Goal: Browse casually: Explore the website without a specific task or goal

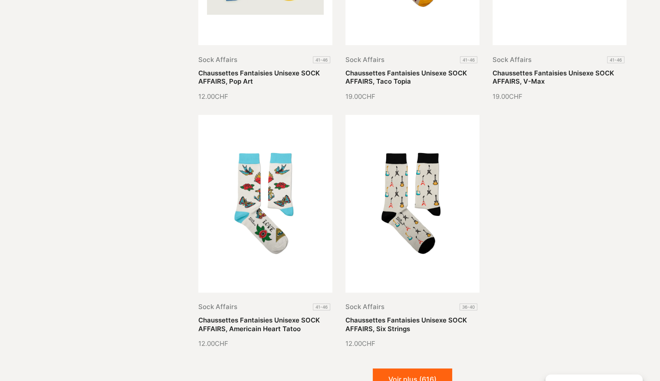
scroll to position [20168, 0]
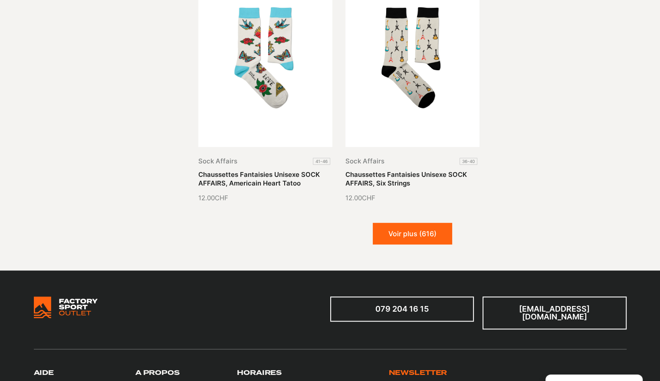
click at [390, 223] on button "Voir plus (616)" at bounding box center [412, 234] width 79 height 22
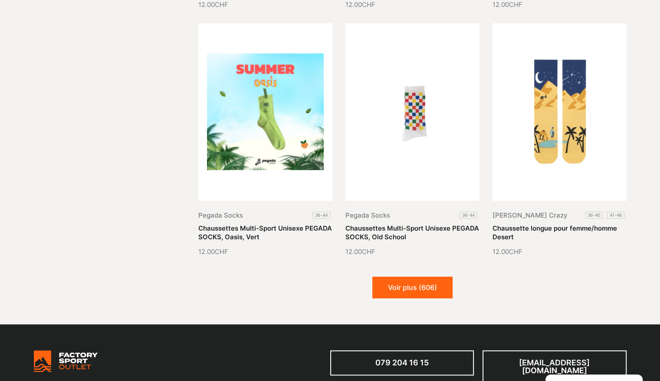
scroll to position [20862, 0]
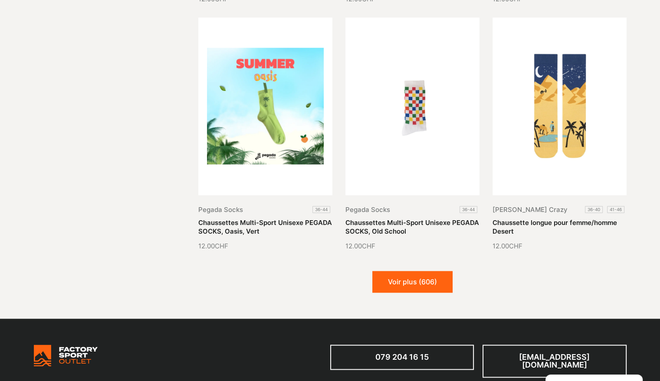
click at [426, 271] on button "Voir plus (606)" at bounding box center [412, 282] width 80 height 22
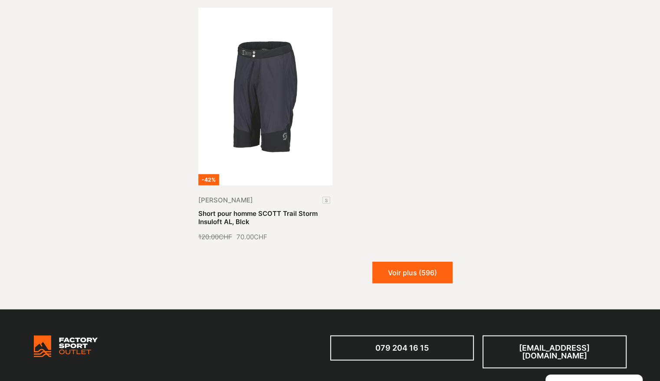
scroll to position [21947, 0]
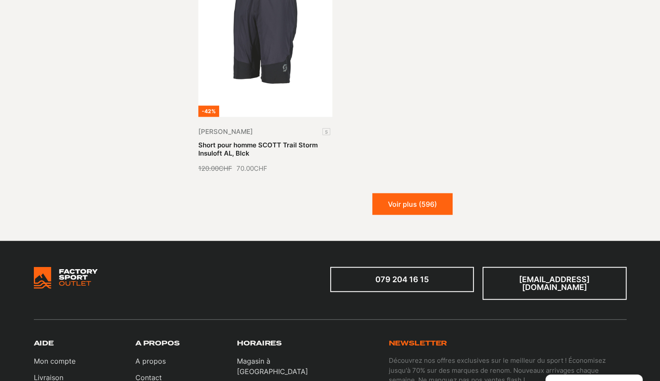
click at [422, 193] on button "Voir plus (596)" at bounding box center [412, 204] width 80 height 22
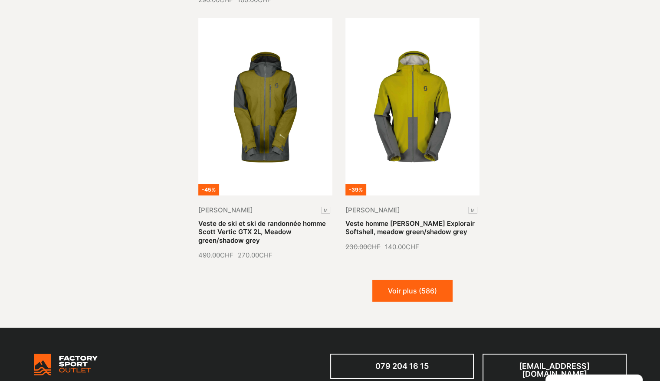
scroll to position [22641, 0]
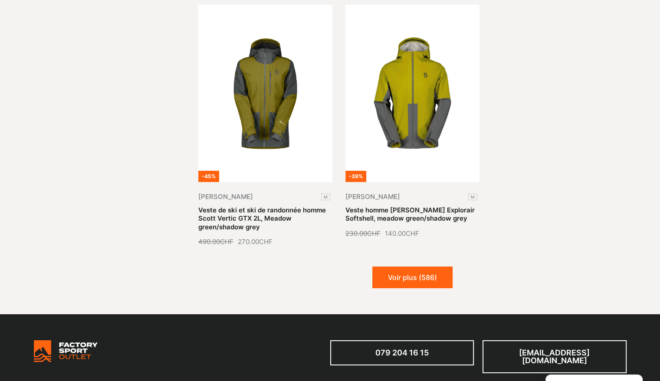
click at [418, 267] on button "Voir plus (586)" at bounding box center [412, 278] width 80 height 22
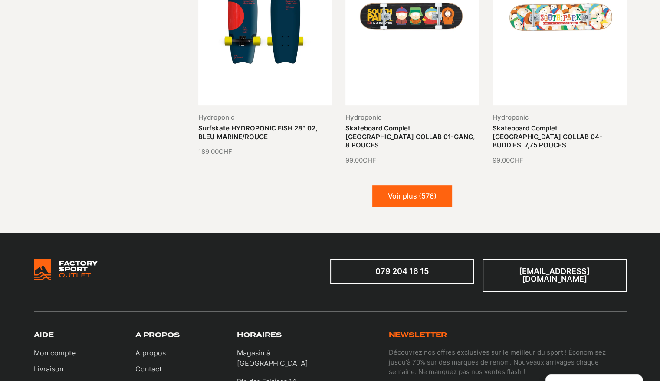
scroll to position [23465, 0]
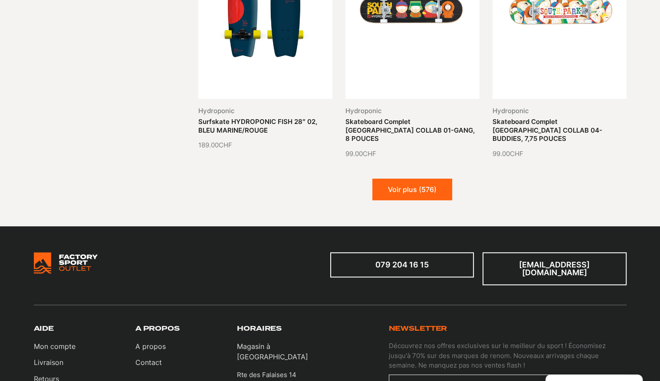
click at [409, 179] on button "Voir plus (576)" at bounding box center [412, 190] width 80 height 22
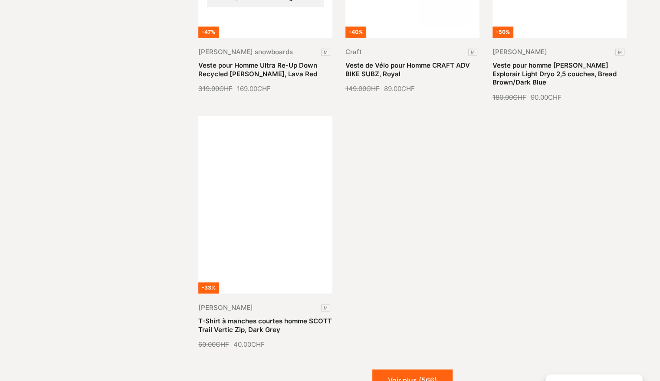
scroll to position [24375, 0]
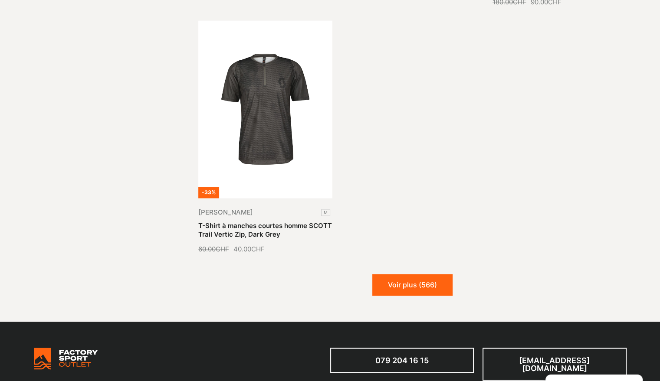
click at [403, 274] on button "Voir plus (566)" at bounding box center [412, 285] width 80 height 22
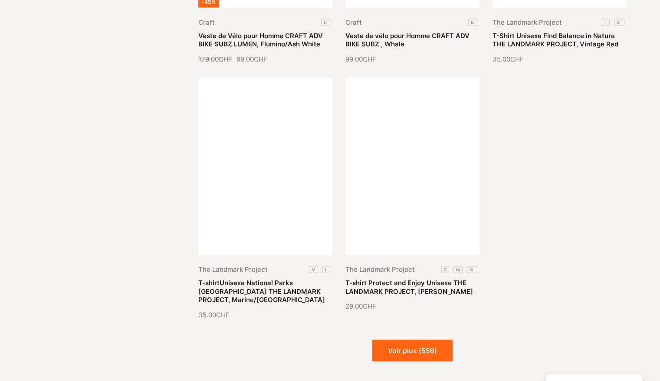
scroll to position [25113, 0]
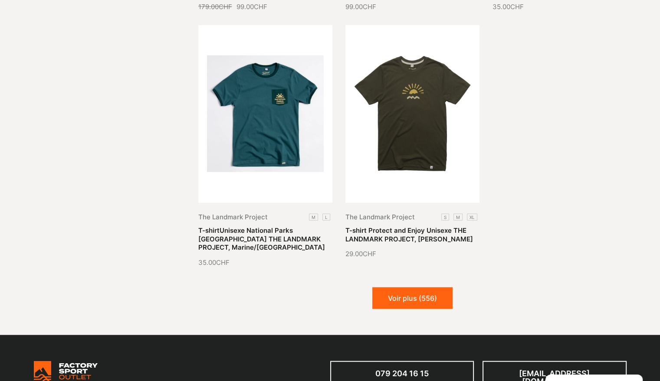
click at [406, 288] on button "Voir plus (556)" at bounding box center [412, 299] width 80 height 22
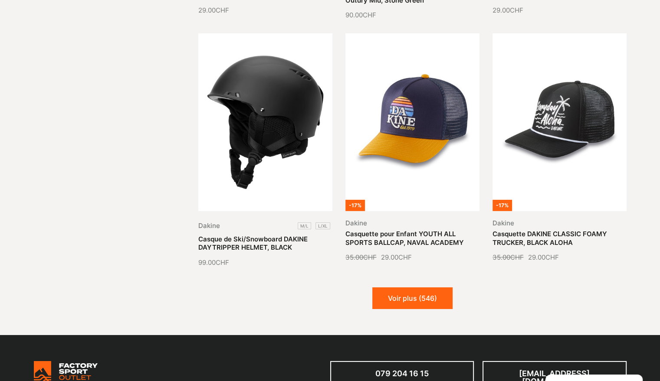
scroll to position [25894, 0]
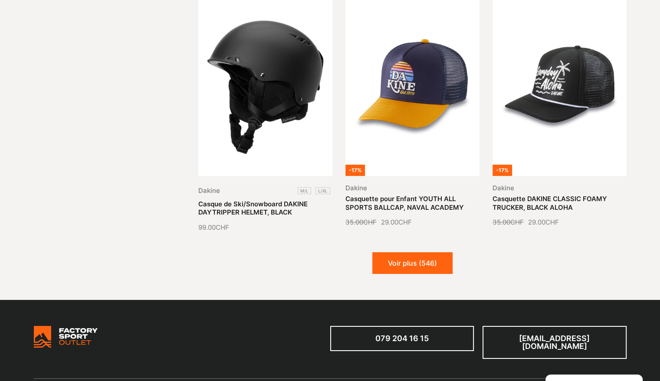
click at [421, 252] on button "Voir plus (546)" at bounding box center [412, 263] width 80 height 22
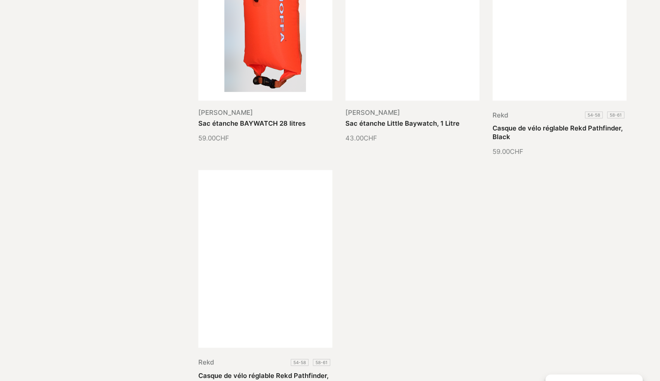
scroll to position [26804, 0]
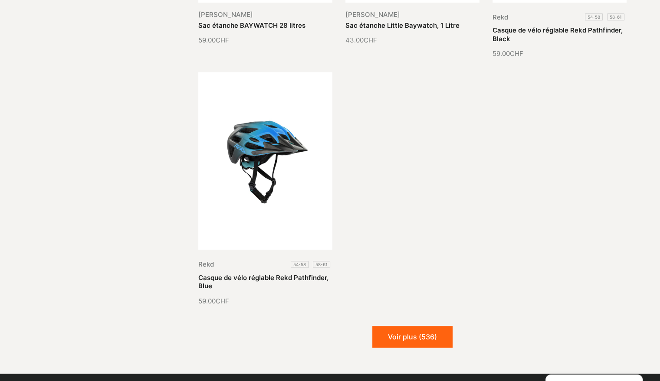
click at [397, 326] on button "Voir plus (536)" at bounding box center [412, 337] width 80 height 22
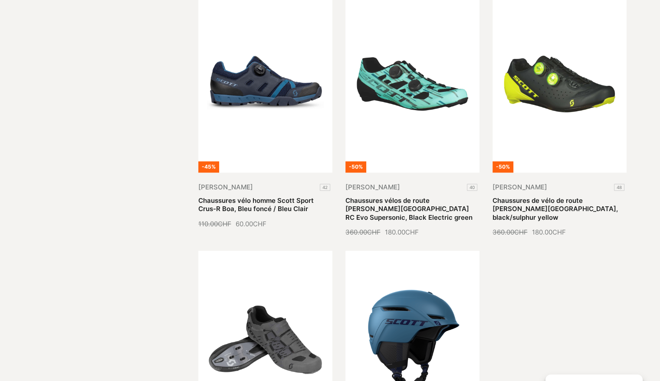
scroll to position [27498, 0]
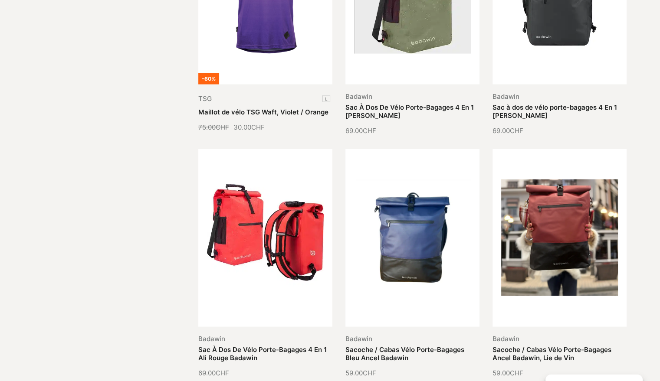
scroll to position [28192, 0]
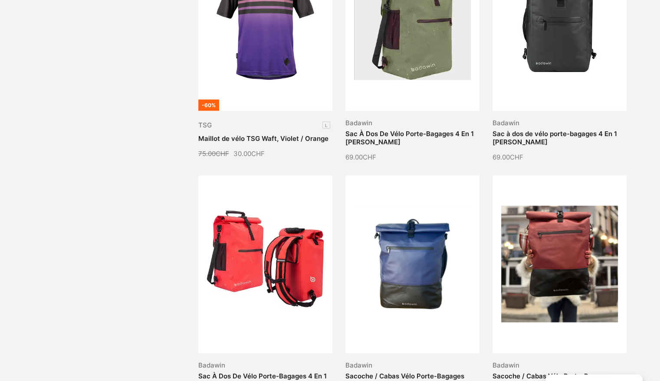
drag, startPoint x: 552, startPoint y: 133, endPoint x: 283, endPoint y: 140, distance: 269.0
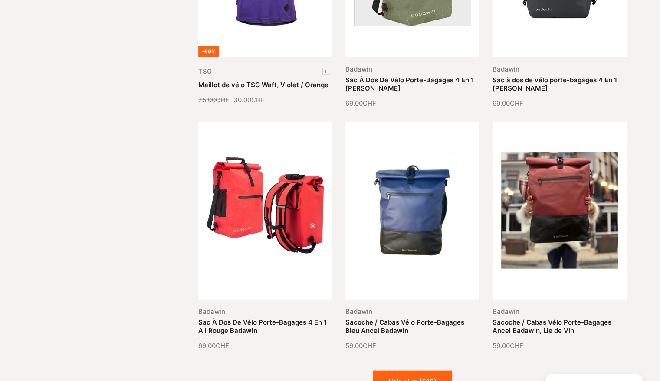
scroll to position [28322, 0]
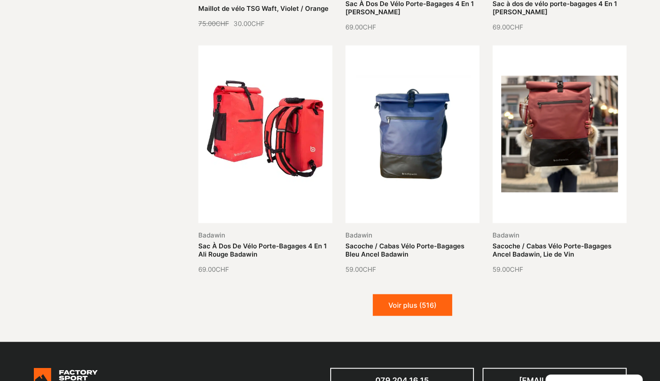
click at [391, 295] on button "Voir plus (516)" at bounding box center [412, 306] width 79 height 22
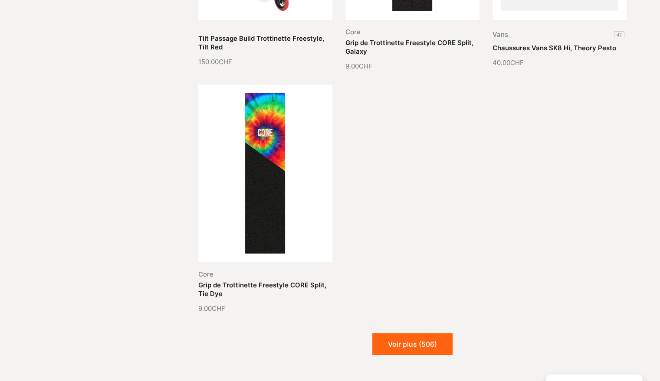
scroll to position [29277, 0]
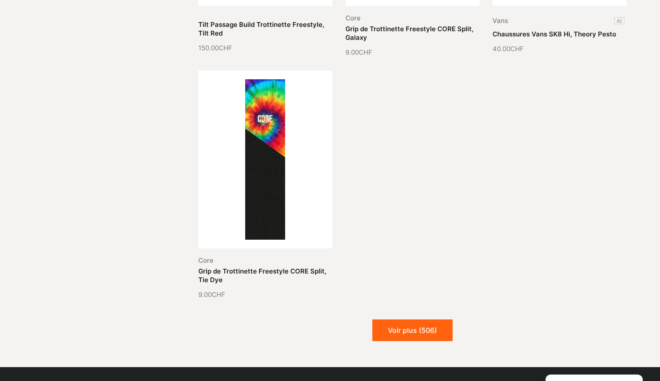
click at [414, 320] on button "Voir plus (506)" at bounding box center [412, 331] width 80 height 22
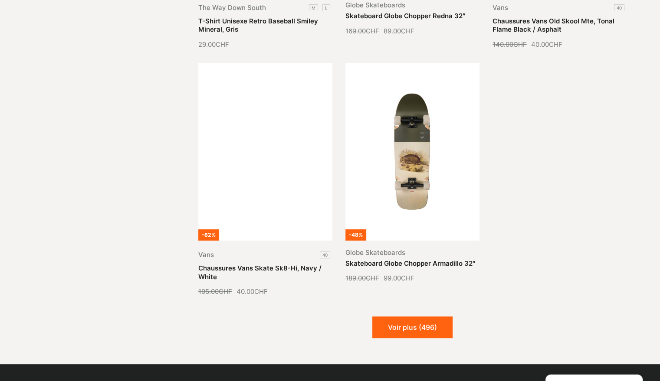
scroll to position [30057, 0]
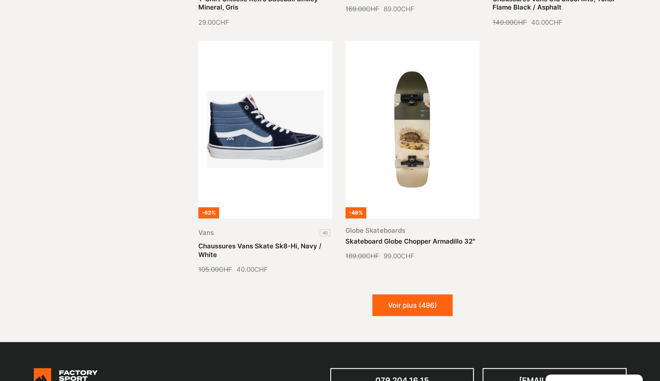
click at [426, 295] on button "Voir plus (496)" at bounding box center [412, 306] width 80 height 22
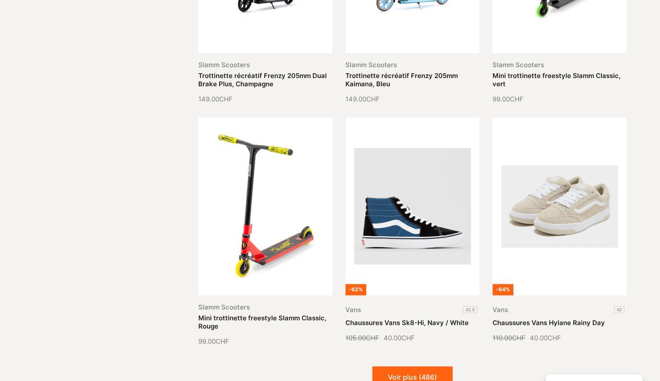
scroll to position [30795, 0]
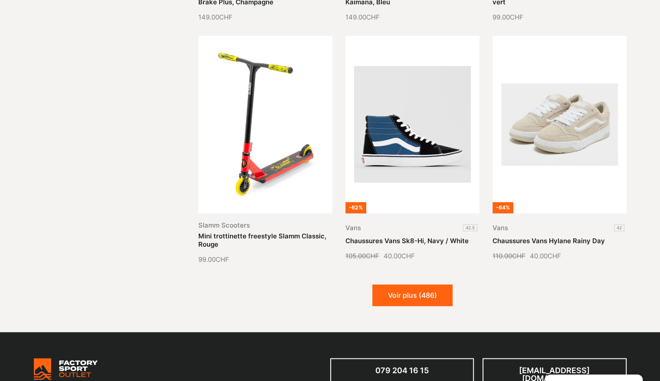
click at [390, 285] on button "Voir plus (486)" at bounding box center [412, 296] width 80 height 22
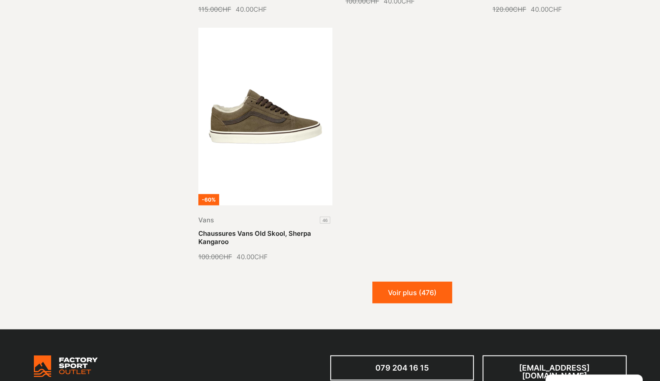
scroll to position [31792, 0]
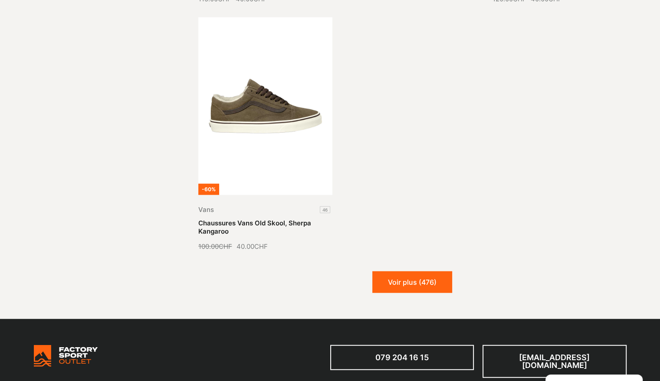
click at [414, 272] on button "Voir plus (476)" at bounding box center [412, 283] width 80 height 22
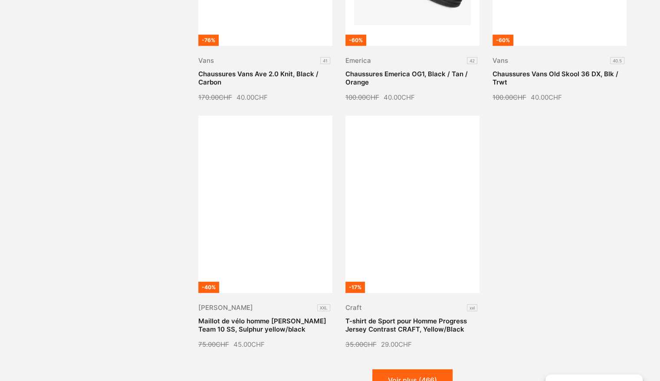
scroll to position [32530, 0]
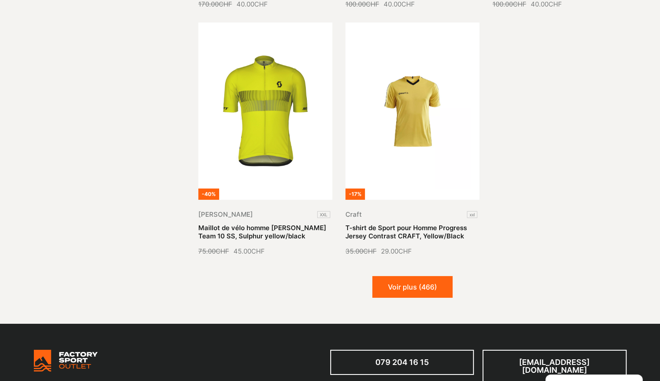
click at [407, 276] on button "Voir plus (466)" at bounding box center [412, 287] width 80 height 22
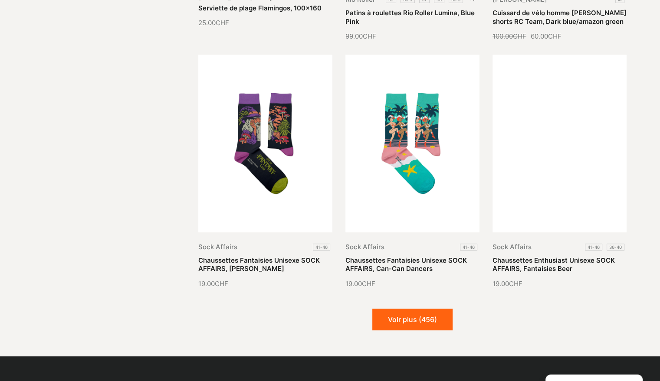
scroll to position [33267, 0]
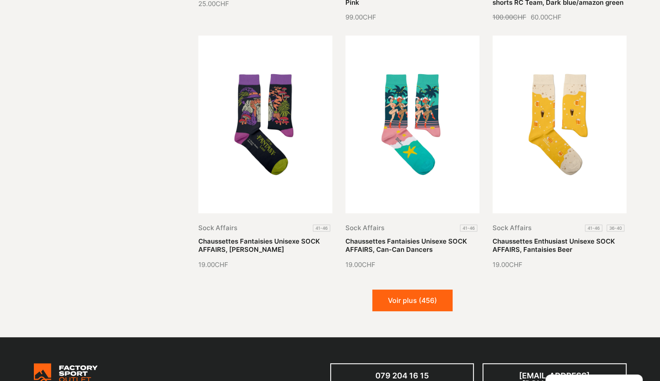
click at [406, 290] on button "Voir plus (456)" at bounding box center [412, 301] width 80 height 22
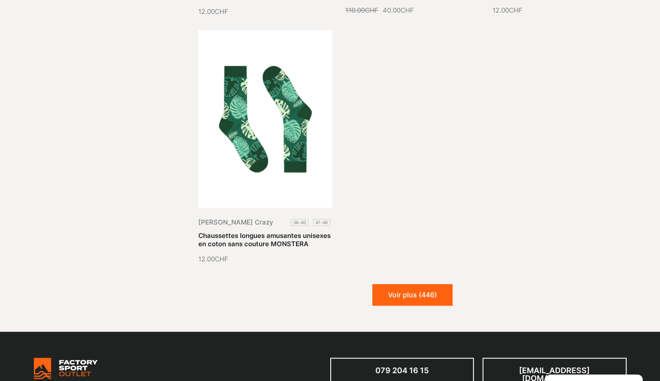
scroll to position [34264, 0]
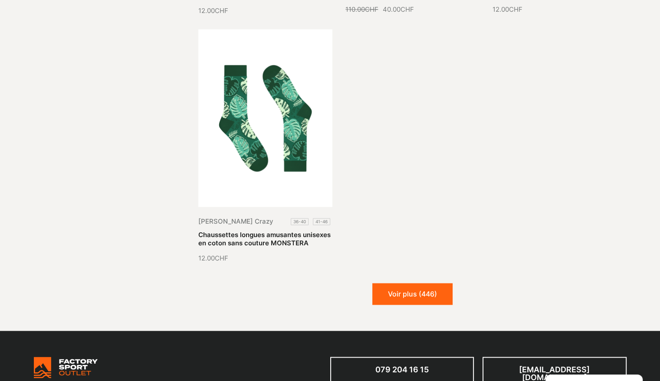
click at [412, 283] on button "Voir plus (446)" at bounding box center [412, 294] width 80 height 22
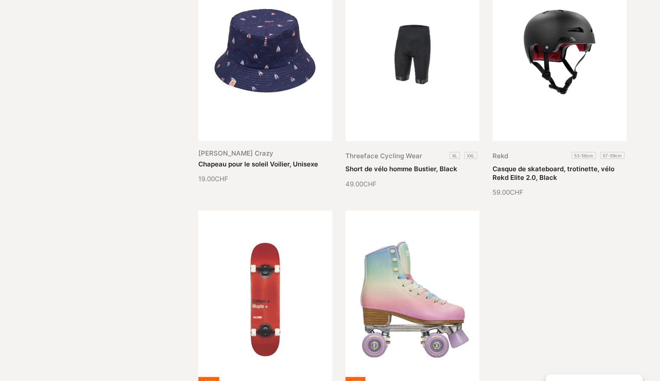
scroll to position [35002, 0]
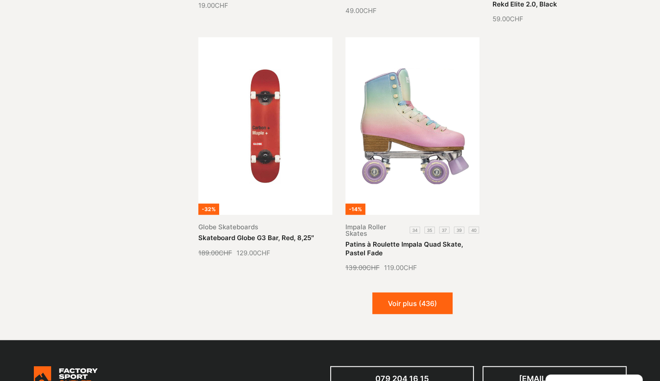
click at [405, 293] on button "Voir plus (436)" at bounding box center [412, 304] width 80 height 22
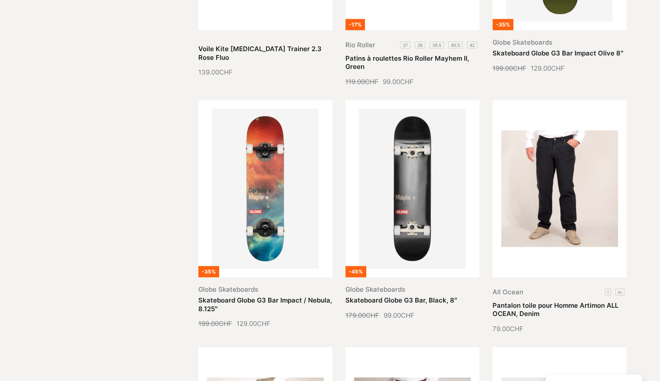
scroll to position [35609, 0]
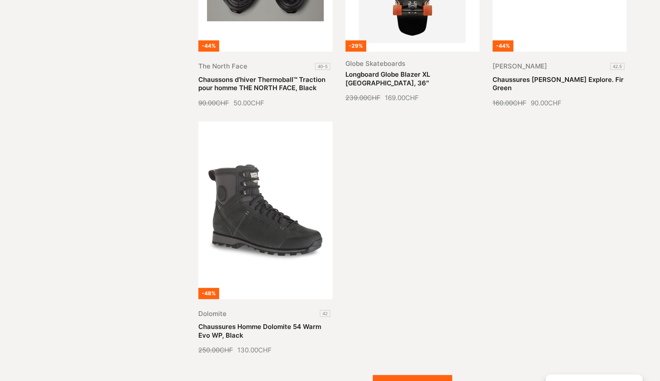
scroll to position [36650, 0]
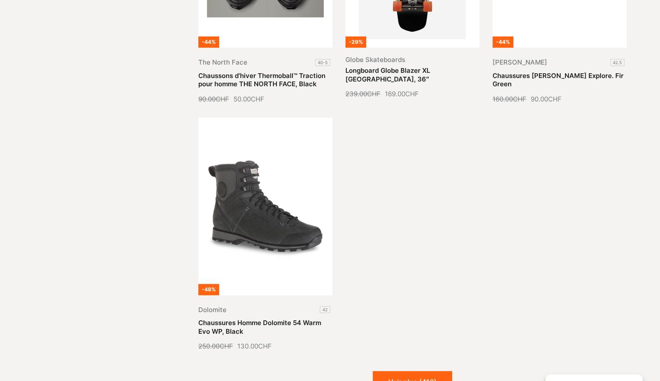
click at [394, 371] on button "Voir plus (416)" at bounding box center [412, 382] width 79 height 22
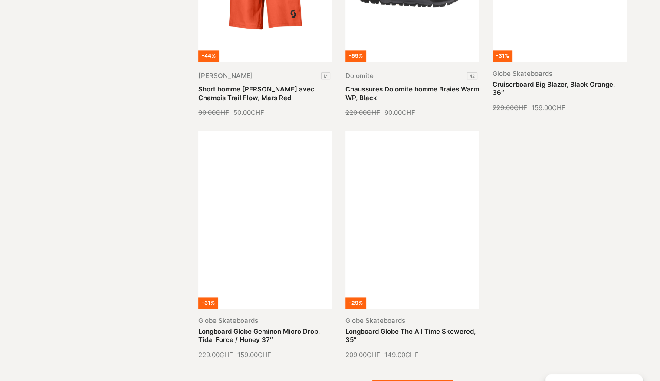
scroll to position [37431, 0]
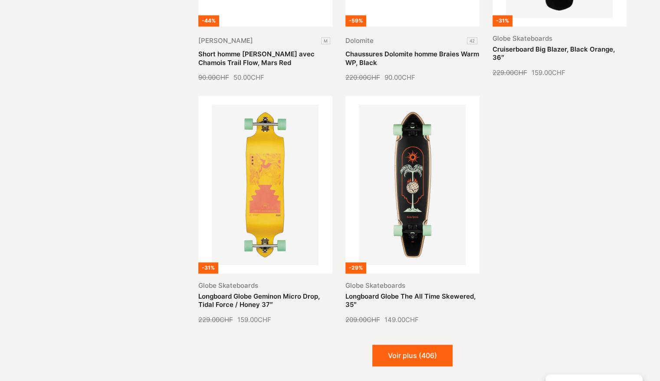
click at [419, 345] on button "Voir plus (406)" at bounding box center [412, 356] width 80 height 22
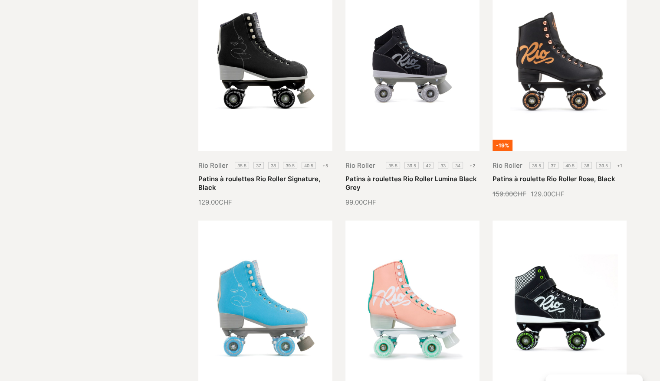
scroll to position [38211, 0]
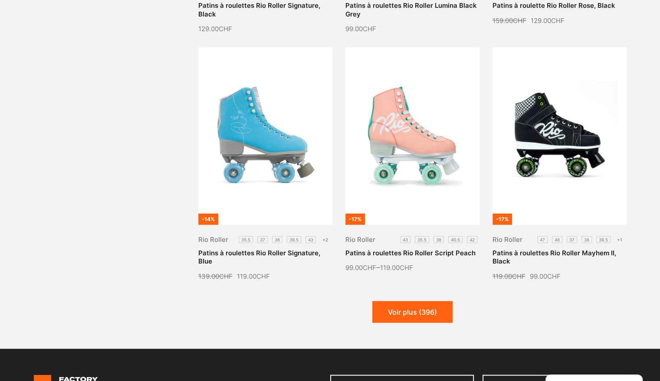
click at [403, 301] on button "Voir plus (396)" at bounding box center [412, 312] width 80 height 22
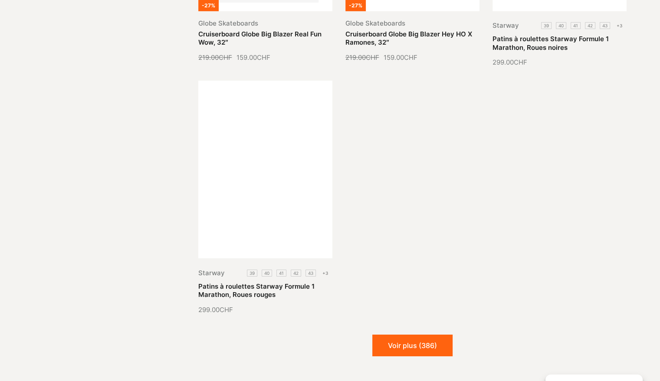
scroll to position [39166, 0]
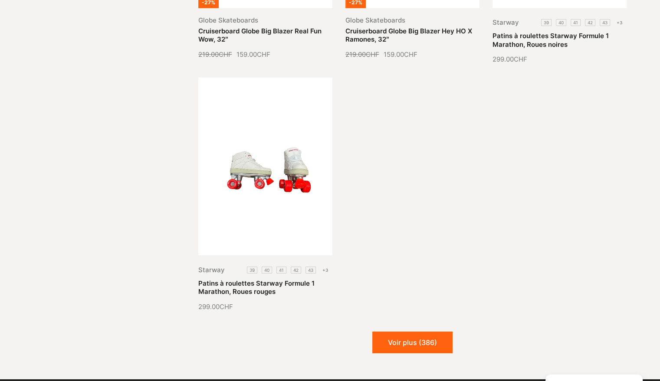
click at [402, 332] on button "Voir plus (386)" at bounding box center [412, 343] width 80 height 22
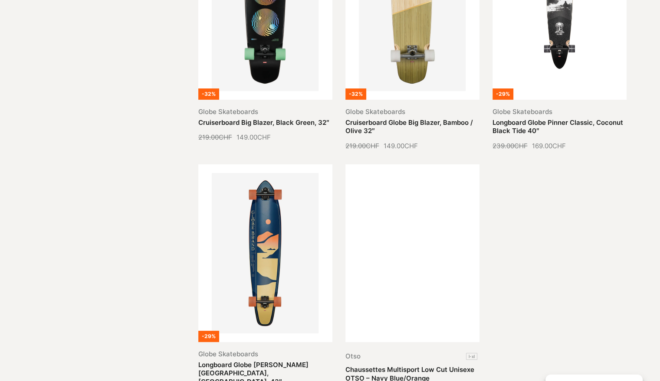
scroll to position [39990, 0]
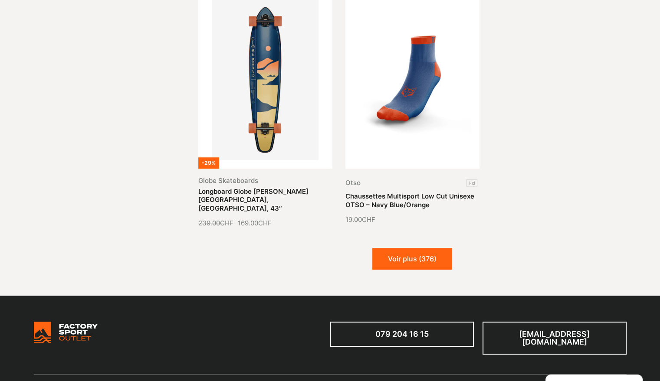
click at [412, 248] on button "Voir plus (376)" at bounding box center [412, 259] width 80 height 22
click at [408, 248] on button "Chargement..." at bounding box center [412, 259] width 80 height 22
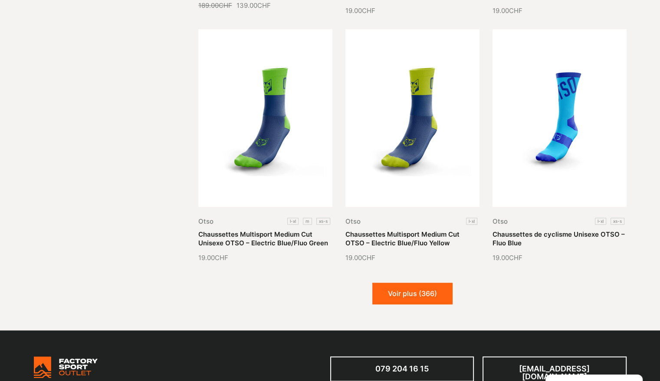
scroll to position [40814, 0]
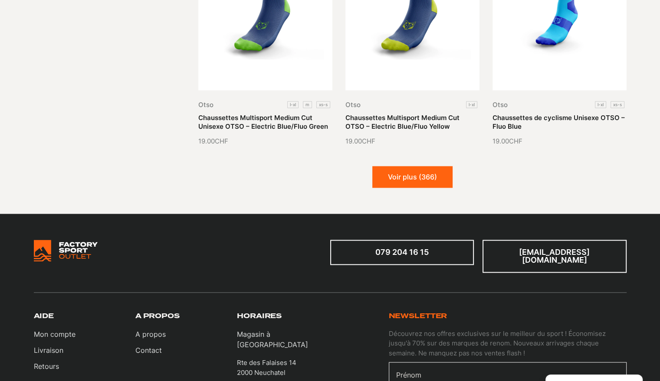
click at [394, 166] on button "Voir plus (366)" at bounding box center [412, 177] width 80 height 22
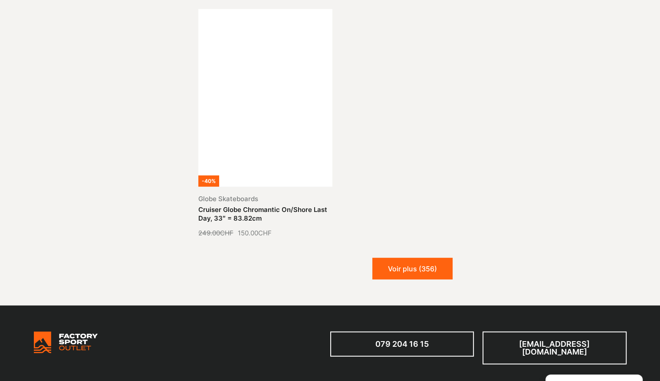
scroll to position [41725, 0]
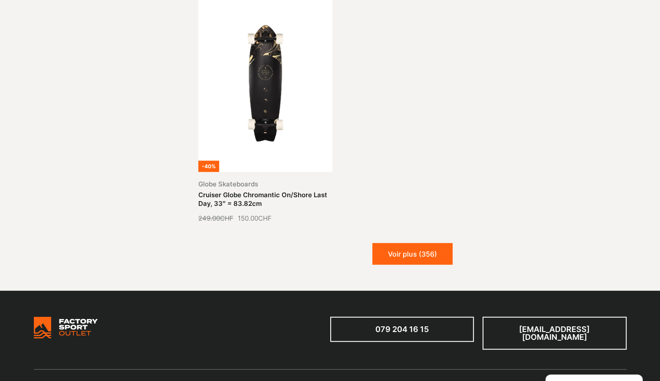
click at [416, 243] on button "Voir plus (356)" at bounding box center [412, 254] width 80 height 22
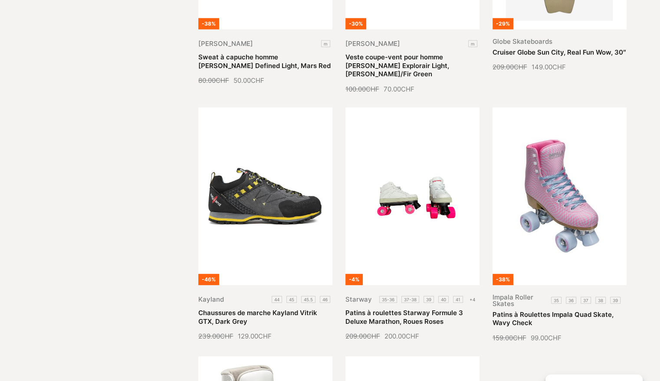
scroll to position [42332, 0]
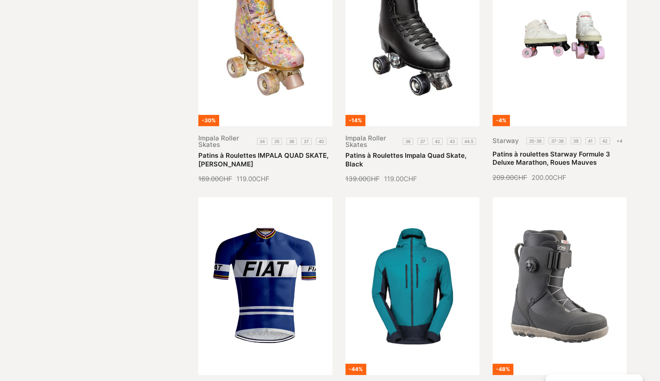
scroll to position [43026, 0]
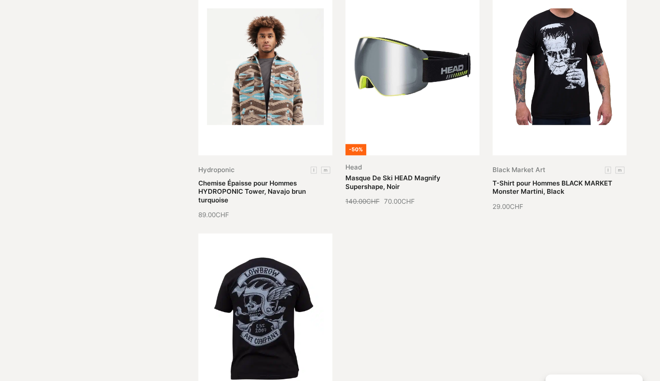
scroll to position [44110, 0]
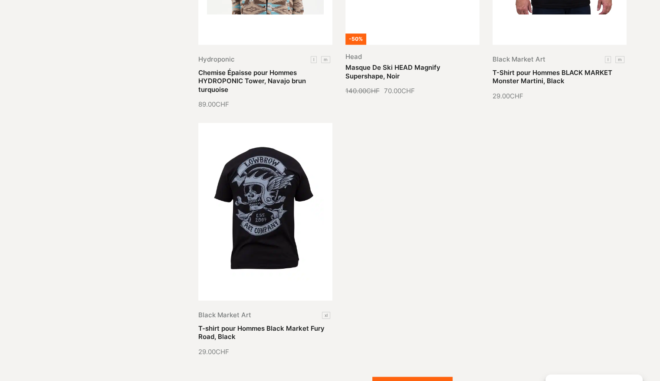
click at [425, 377] on button "Voir plus (326)" at bounding box center [412, 388] width 80 height 22
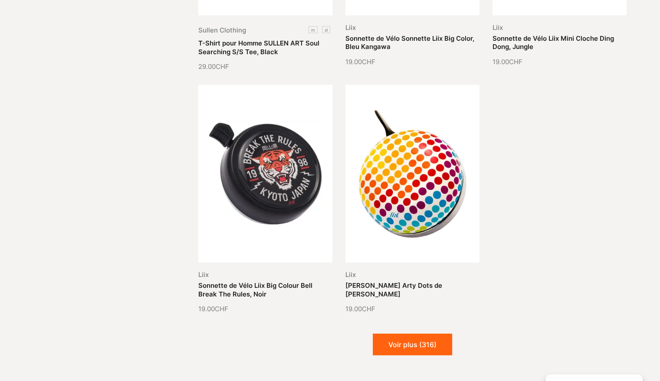
scroll to position [44891, 0]
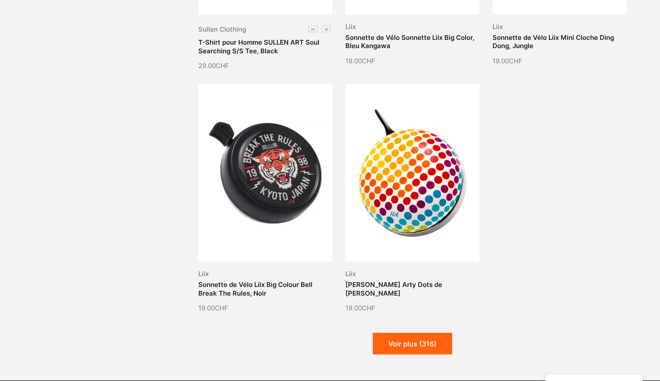
click at [410, 333] on button "Voir plus (316)" at bounding box center [412, 344] width 79 height 22
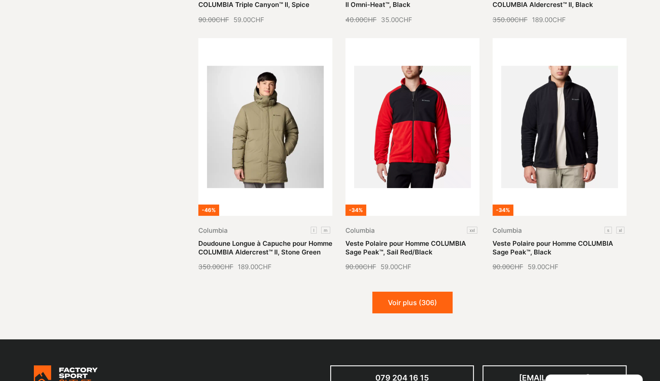
scroll to position [45672, 0]
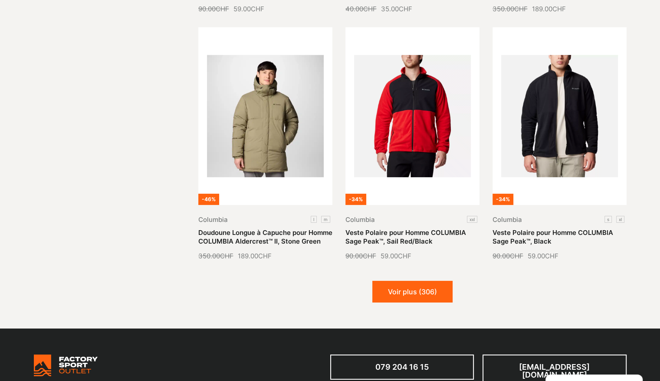
click at [418, 281] on button "Voir plus (306)" at bounding box center [412, 292] width 80 height 22
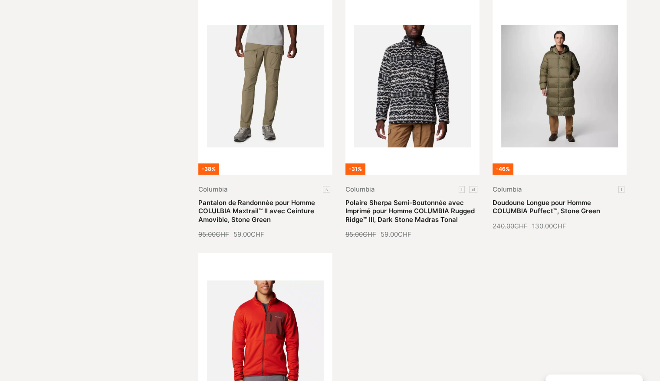
scroll to position [46669, 0]
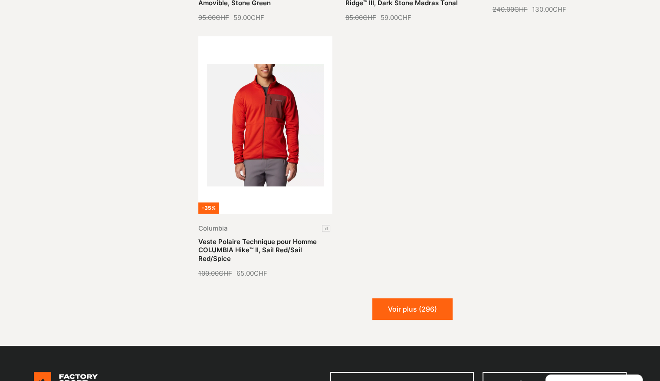
click at [386, 298] on button "Voir plus (296)" at bounding box center [412, 309] width 80 height 22
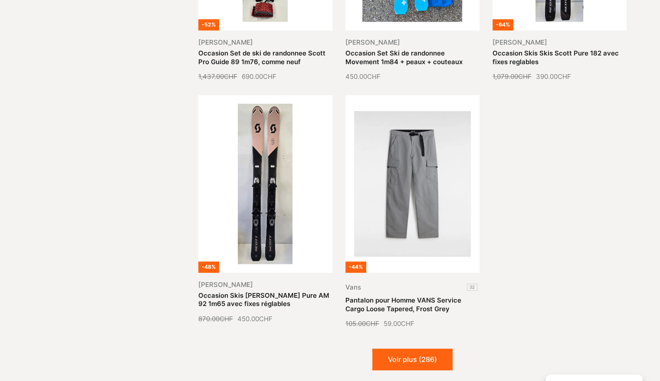
scroll to position [47450, 0]
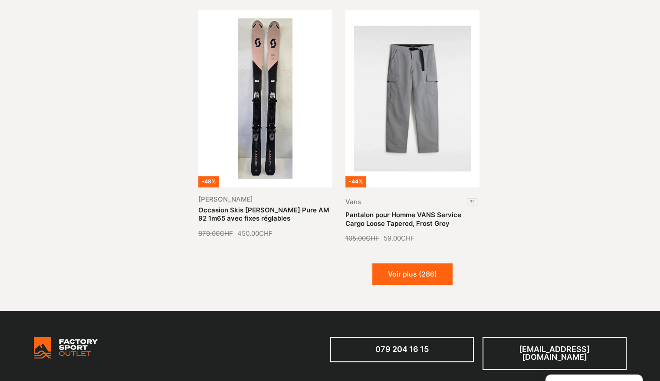
click at [414, 263] on button "Voir plus (286)" at bounding box center [412, 274] width 80 height 22
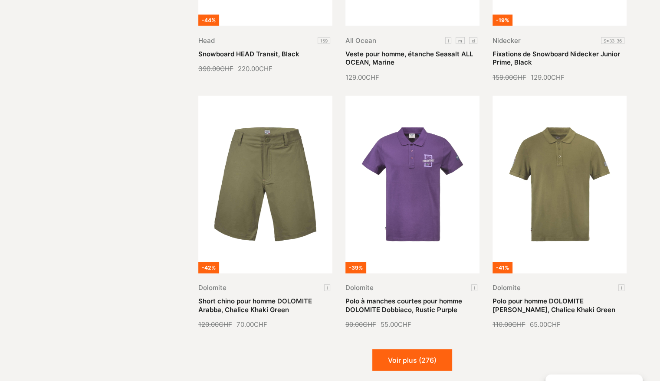
scroll to position [48230, 0]
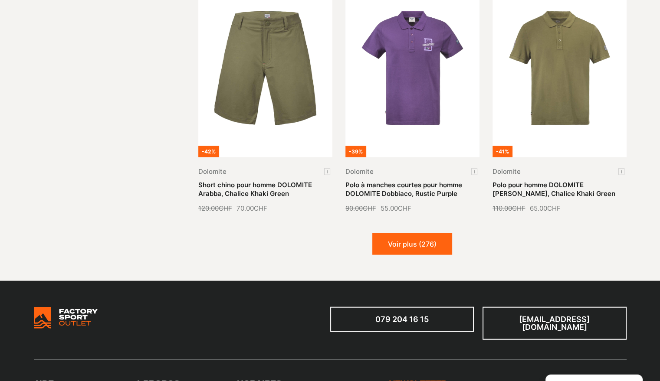
click at [412, 233] on button "Voir plus (276)" at bounding box center [412, 244] width 80 height 22
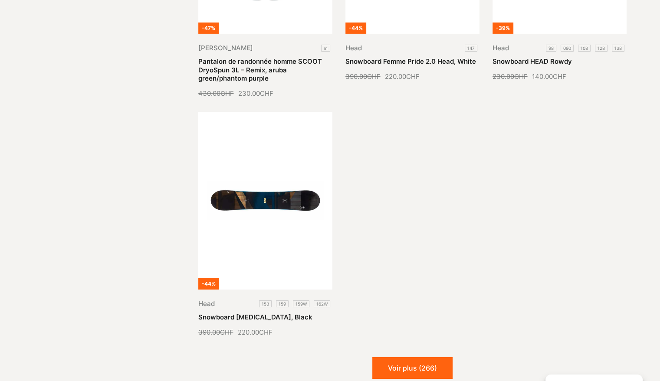
scroll to position [49098, 0]
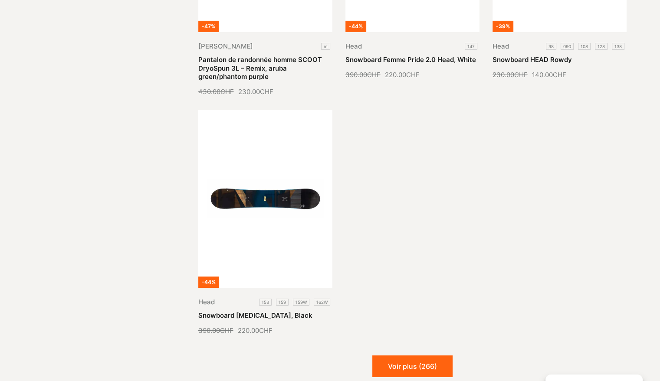
click at [397, 356] on button "Voir plus (266)" at bounding box center [412, 367] width 80 height 22
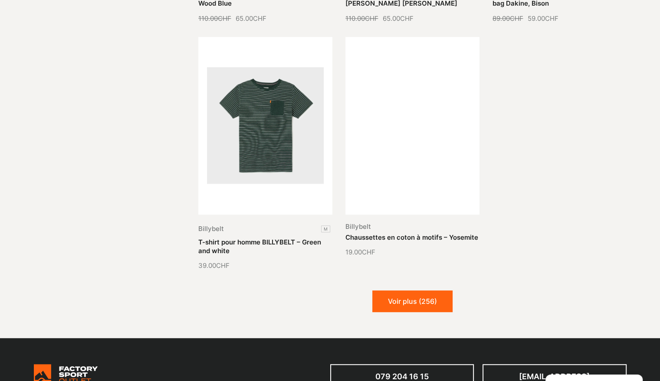
scroll to position [49922, 0]
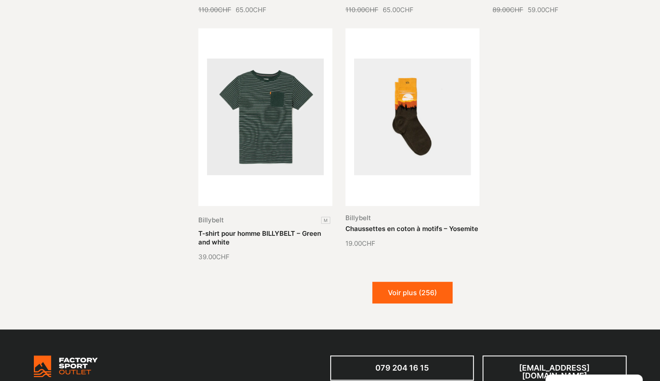
click at [423, 282] on button "Voir plus (256)" at bounding box center [412, 293] width 80 height 22
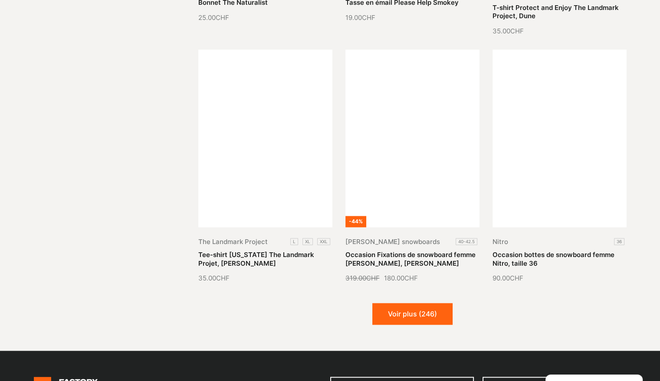
scroll to position [50746, 0]
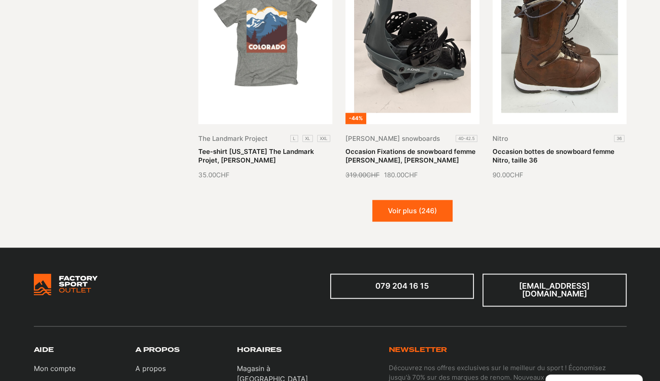
click at [422, 200] on button "Voir plus (246)" at bounding box center [412, 211] width 80 height 22
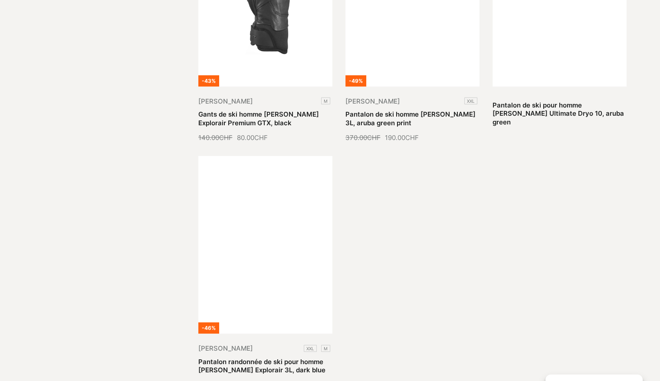
scroll to position [51527, 0]
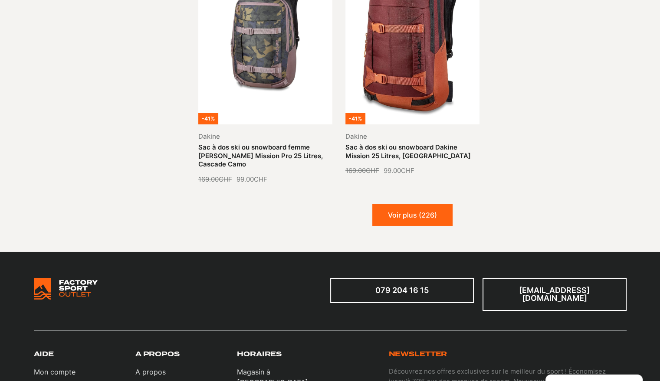
scroll to position [52481, 0]
click at [406, 204] on button "Voir plus (226)" at bounding box center [412, 215] width 80 height 22
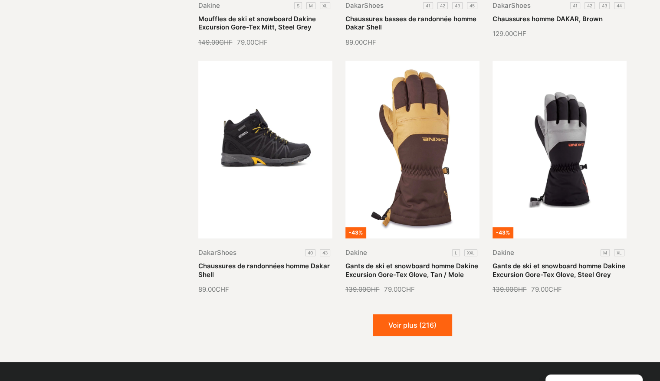
scroll to position [53218, 0]
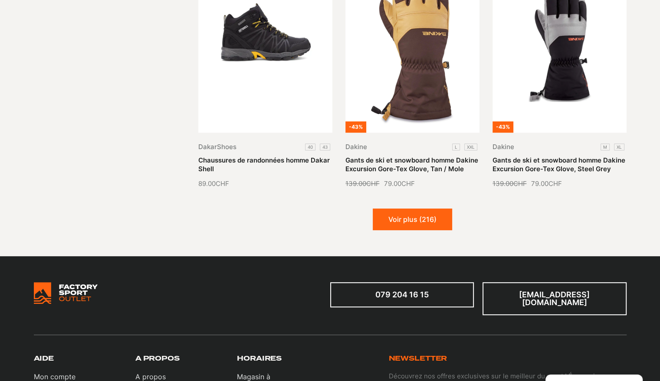
click at [425, 209] on button "Voir plus (216)" at bounding box center [412, 220] width 79 height 22
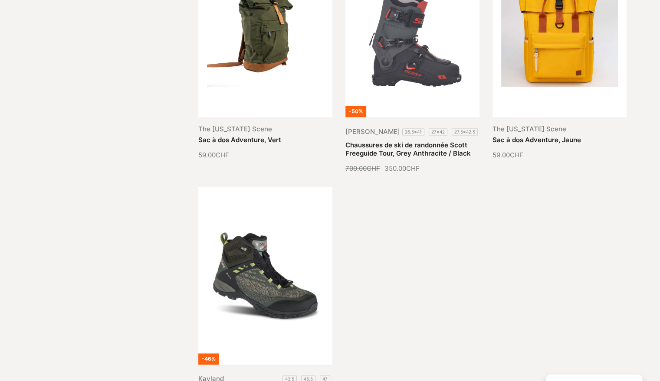
scroll to position [54086, 0]
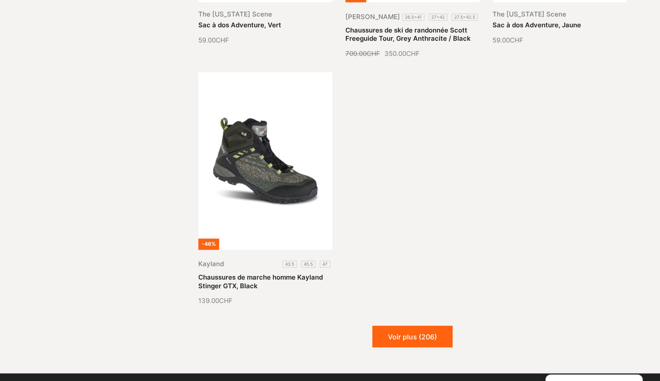
click at [416, 326] on button "Voir plus (206)" at bounding box center [412, 337] width 80 height 22
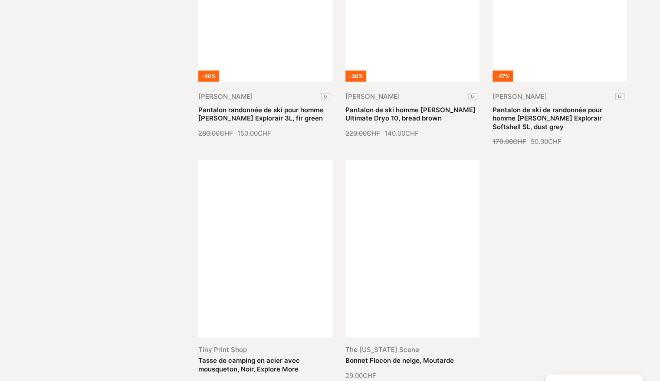
scroll to position [54867, 0]
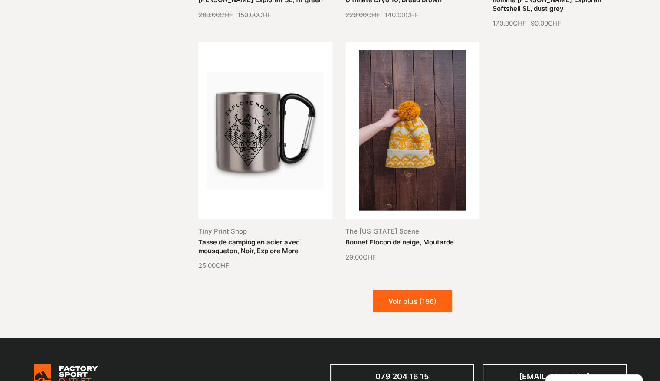
click at [401, 291] on button "Voir plus (196)" at bounding box center [412, 302] width 79 height 22
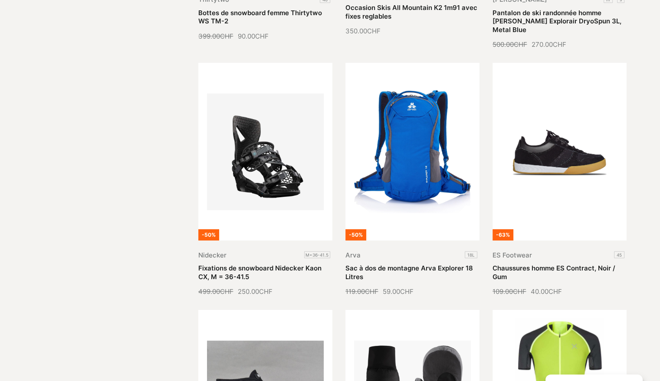
scroll to position [55560, 0]
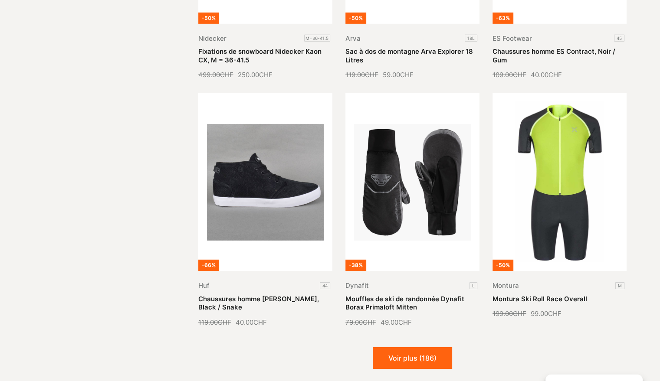
click at [416, 347] on button "Voir plus (186)" at bounding box center [412, 358] width 79 height 22
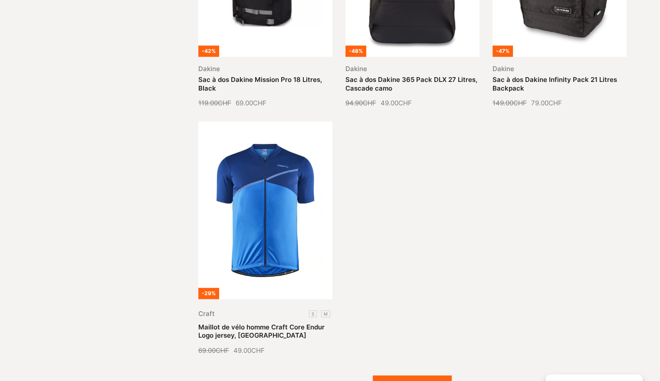
scroll to position [56558, 0]
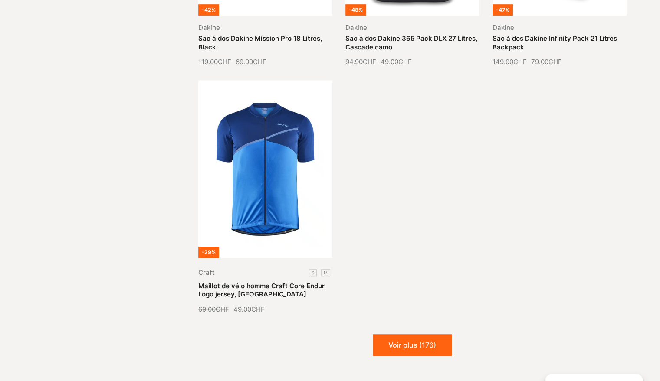
click at [415, 334] on button "Voir plus (176)" at bounding box center [412, 345] width 79 height 22
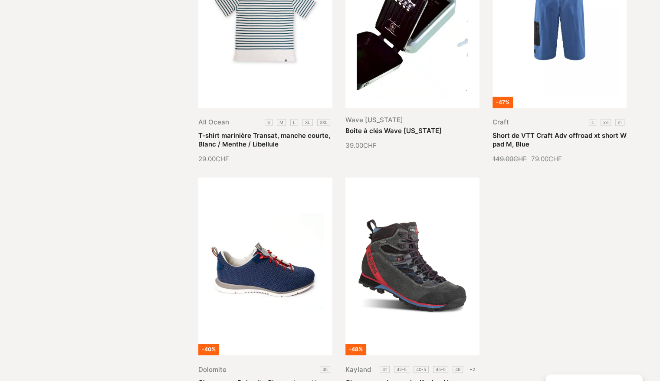
scroll to position [57209, 0]
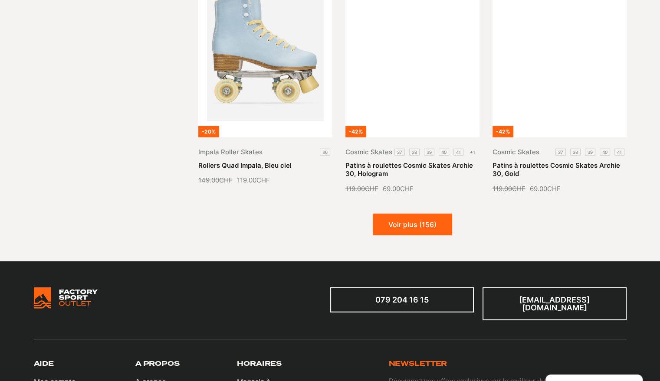
scroll to position [58163, 0]
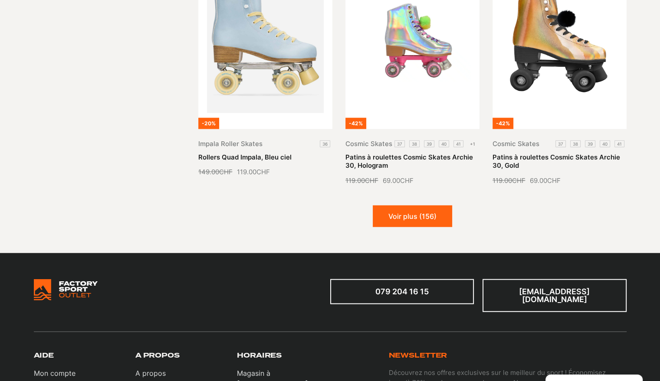
click at [403, 206] on button "Voir plus (156)" at bounding box center [412, 217] width 79 height 22
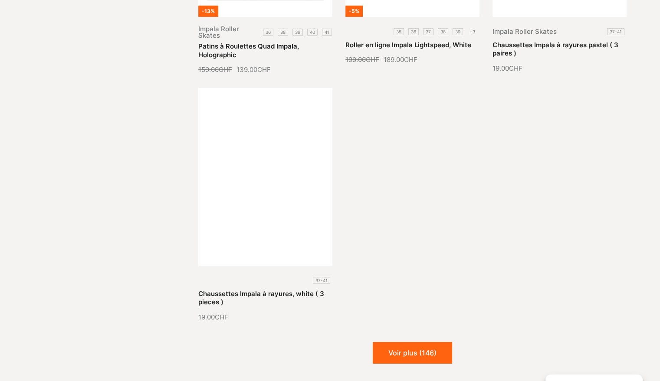
scroll to position [59074, 0]
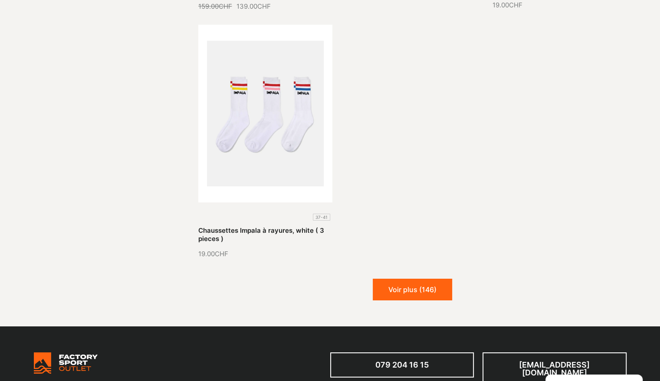
click at [393, 279] on button "Voir plus (146)" at bounding box center [412, 290] width 79 height 22
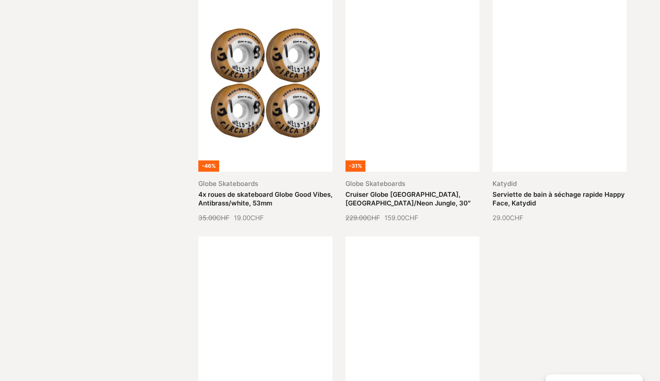
scroll to position [59724, 0]
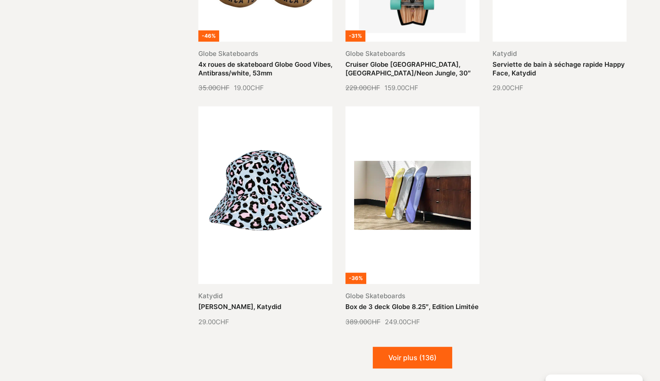
click at [421, 347] on button "Voir plus (136)" at bounding box center [412, 358] width 79 height 22
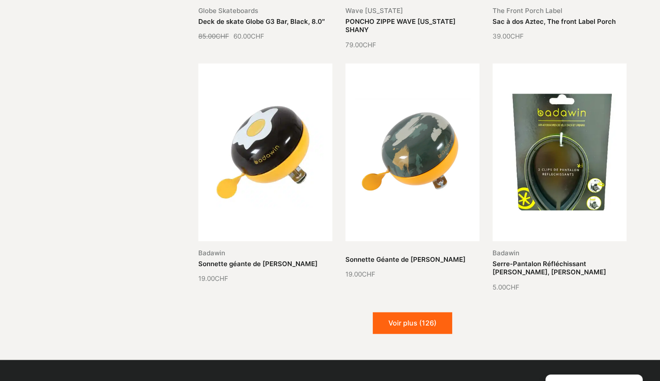
scroll to position [60548, 0]
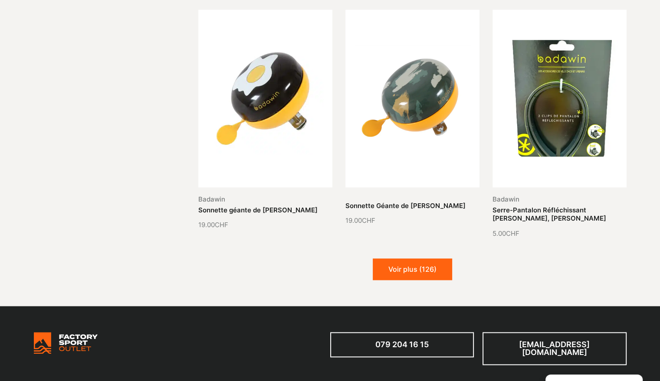
click at [411, 259] on button "Voir plus (126)" at bounding box center [412, 270] width 79 height 22
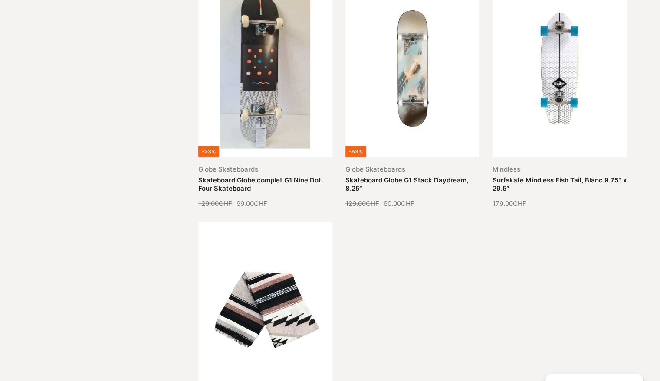
scroll to position [61329, 0]
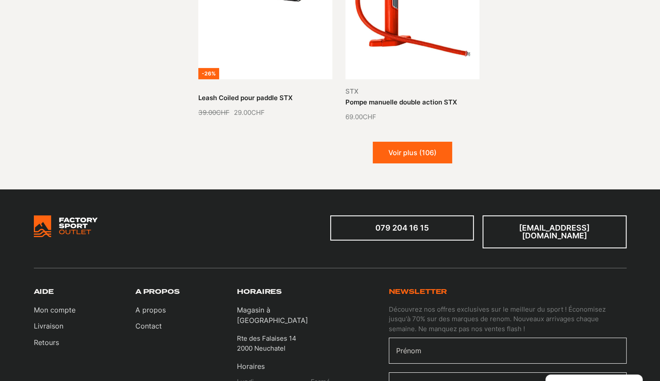
scroll to position [62327, 0]
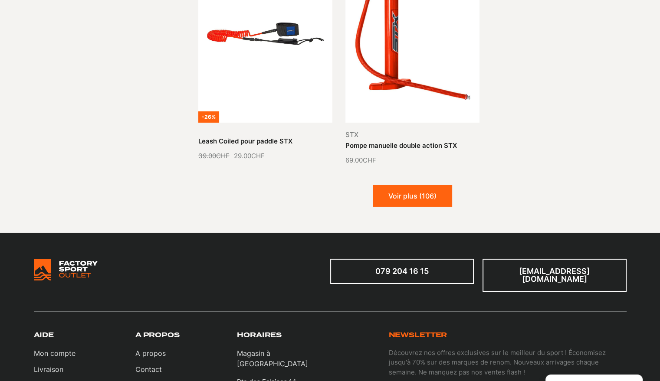
click at [409, 185] on button "Voir plus (106)" at bounding box center [412, 196] width 79 height 22
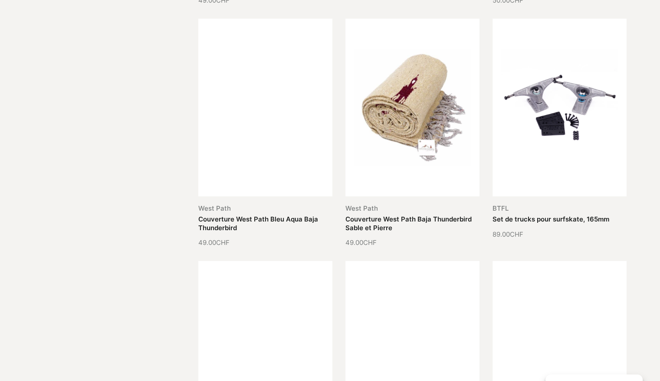
scroll to position [62847, 0]
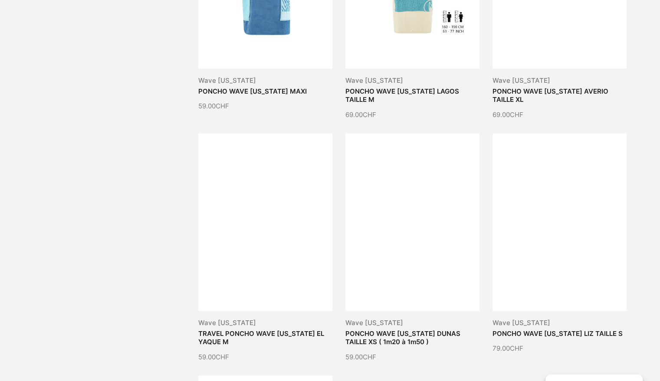
scroll to position [63758, 0]
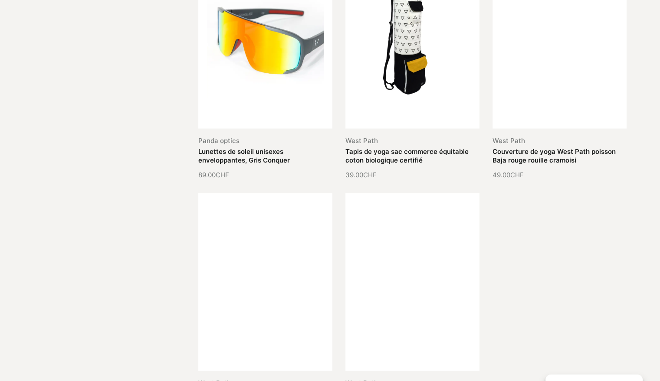
scroll to position [64495, 0]
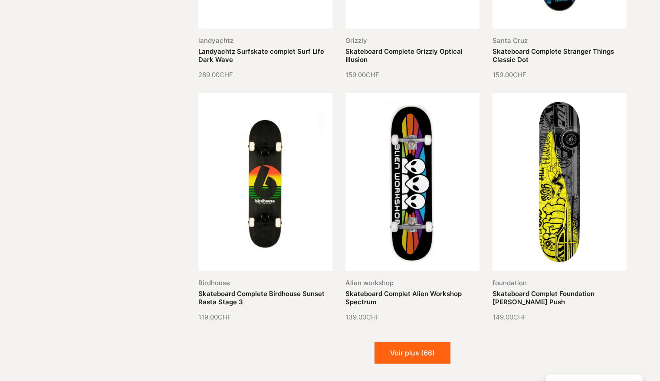
scroll to position [65406, 0]
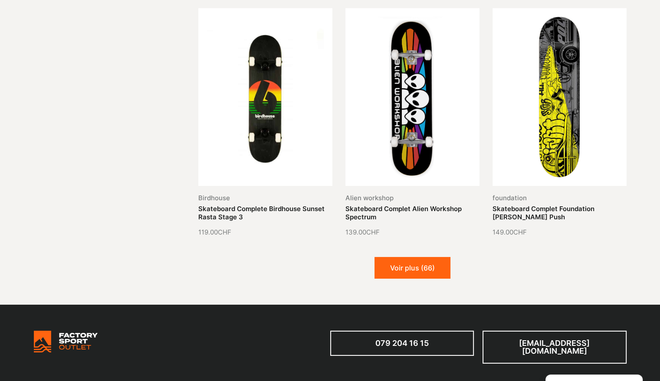
click at [420, 257] on button "Voir plus (66)" at bounding box center [412, 268] width 76 height 22
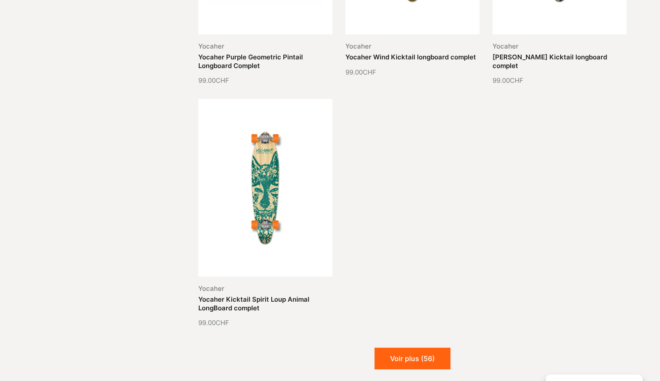
scroll to position [66317, 0]
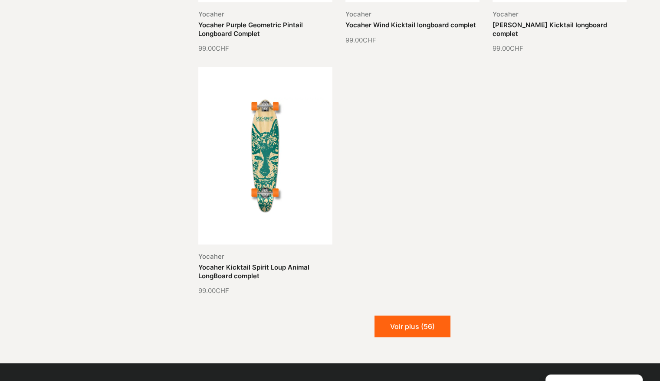
click at [434, 316] on button "Voir plus (56)" at bounding box center [412, 327] width 76 height 22
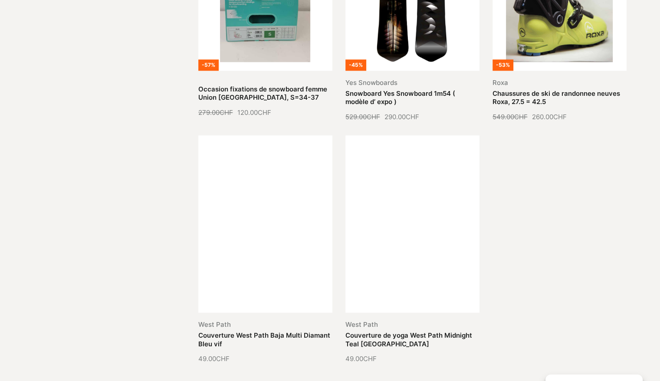
scroll to position [67184, 0]
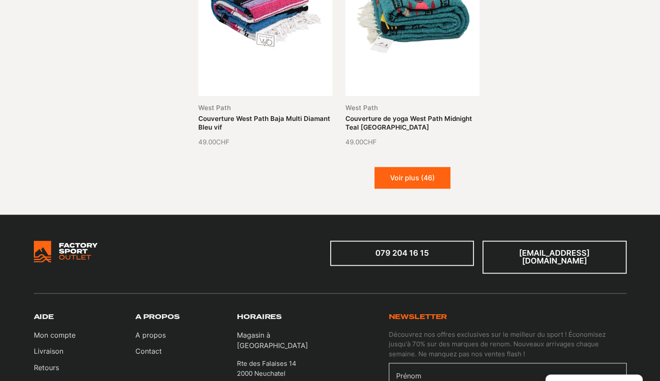
click at [398, 167] on button "Voir plus (46)" at bounding box center [412, 178] width 76 height 22
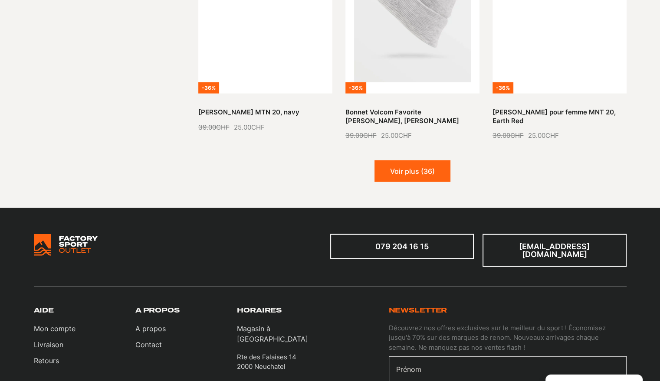
scroll to position [67784, 0]
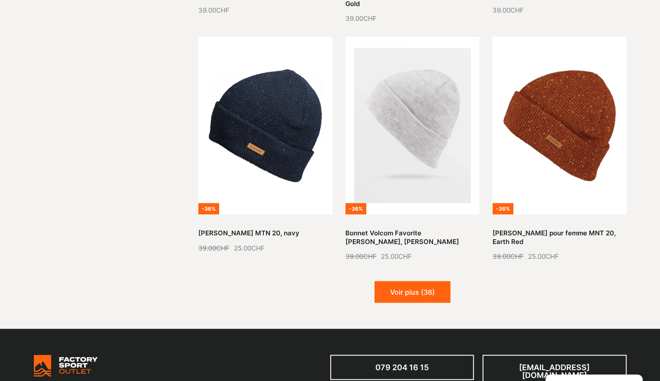
click at [392, 281] on button "Voir plus (36)" at bounding box center [412, 292] width 76 height 22
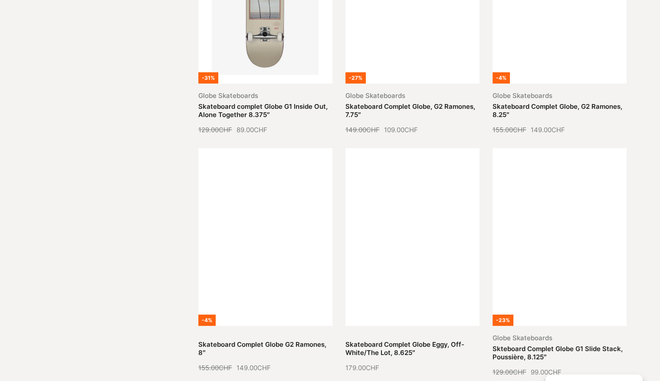
scroll to position [68608, 0]
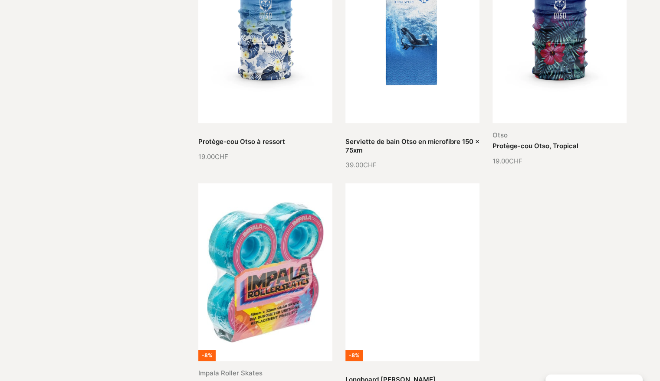
scroll to position [69432, 0]
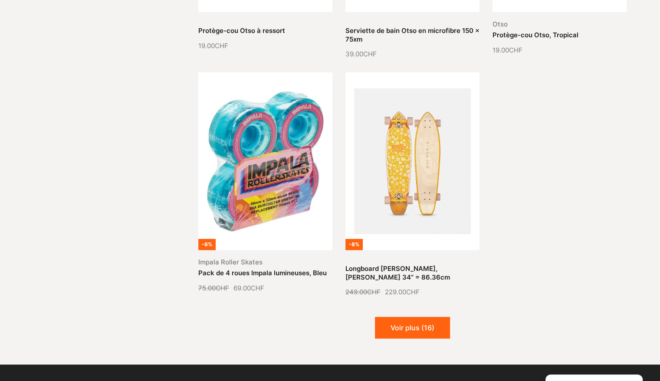
click at [428, 317] on button "Voir plus (16)" at bounding box center [412, 328] width 75 height 22
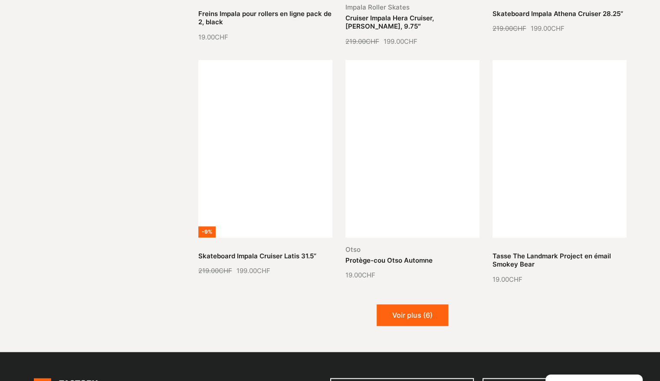
scroll to position [70170, 0]
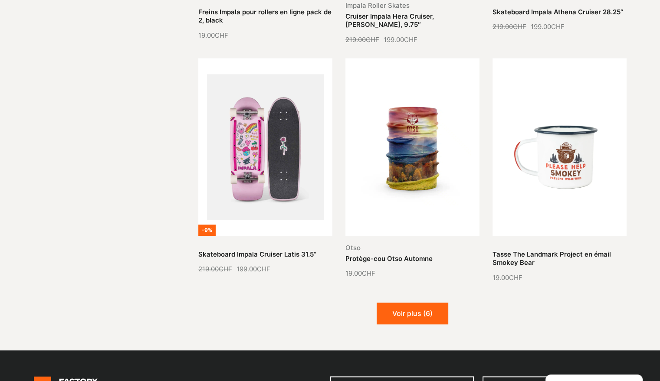
click at [411, 303] on button "Voir plus (6)" at bounding box center [412, 314] width 72 height 22
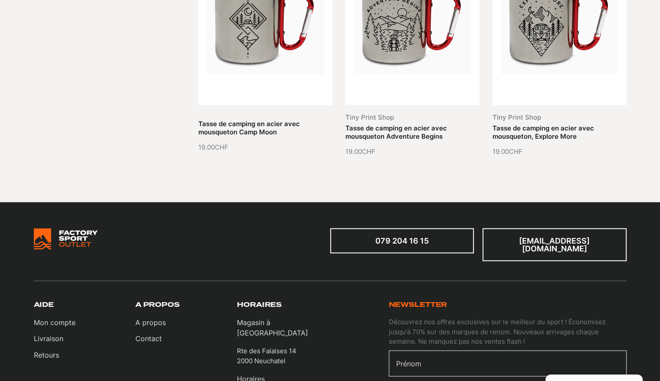
scroll to position [70734, 0]
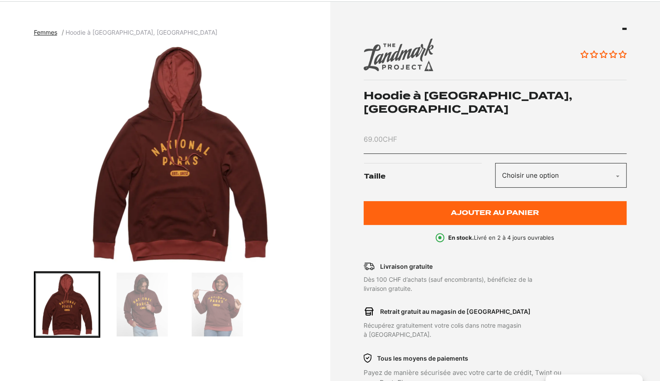
scroll to position [130, 0]
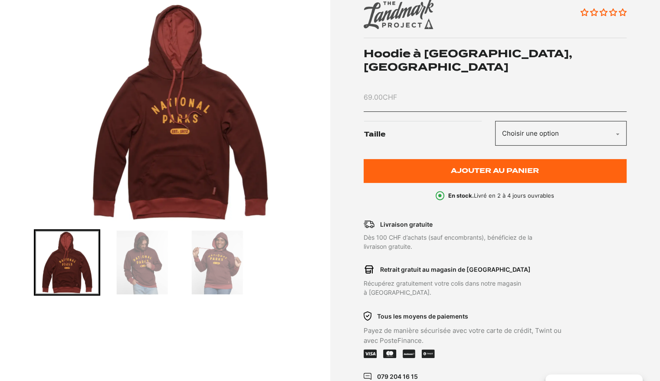
click at [609, 134] on select "Choisir une option L XL" at bounding box center [560, 133] width 131 height 25
click at [600, 142] on select "Choisir une option L XL" at bounding box center [560, 133] width 131 height 25
click at [154, 268] on img "Go to slide 2" at bounding box center [142, 263] width 64 height 64
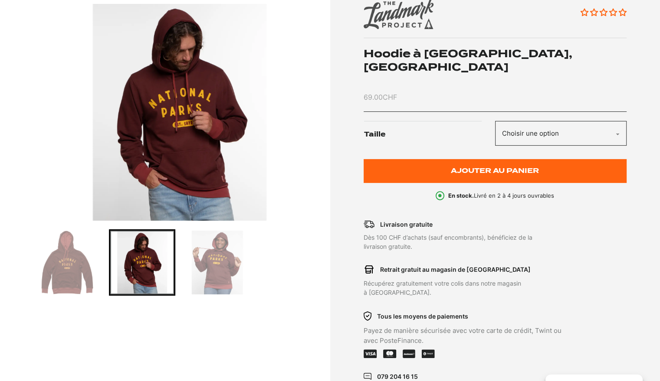
click at [232, 259] on img "Go to slide 3" at bounding box center [217, 263] width 64 height 64
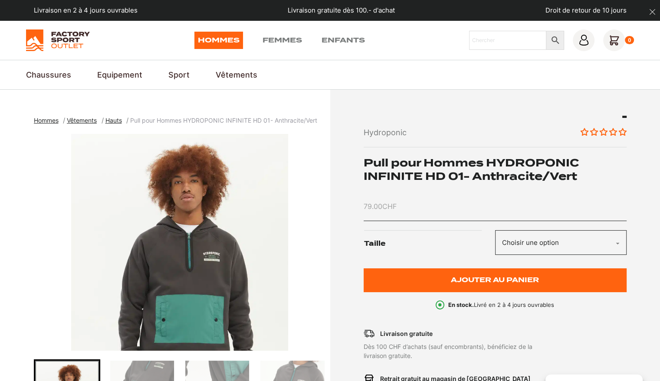
scroll to position [87, 0]
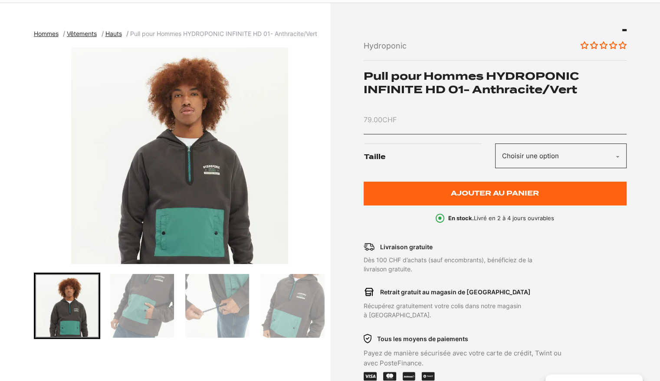
click at [191, 324] on img "Go to slide 3" at bounding box center [217, 306] width 64 height 64
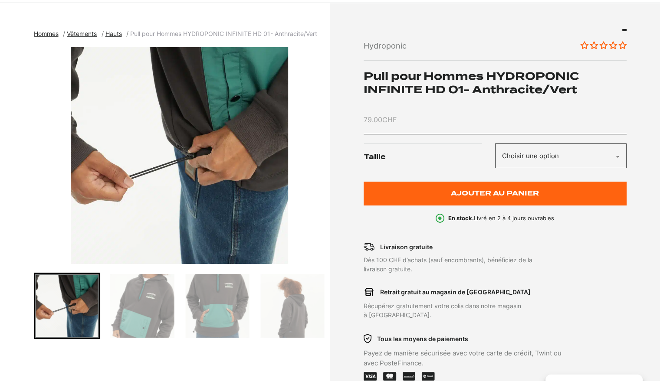
click at [287, 310] on img "Go to slide 6" at bounding box center [292, 306] width 64 height 64
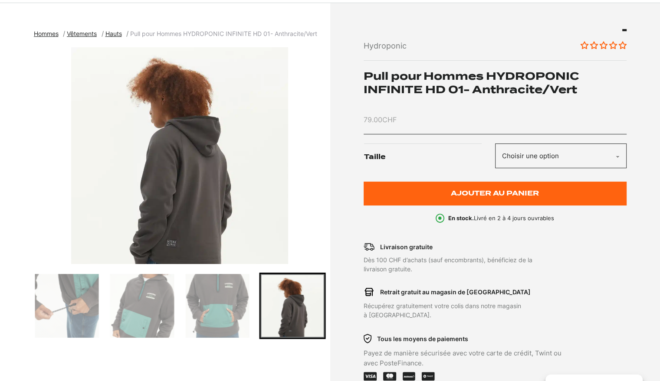
click at [530, 157] on select "Choisir une option M" at bounding box center [560, 156] width 131 height 25
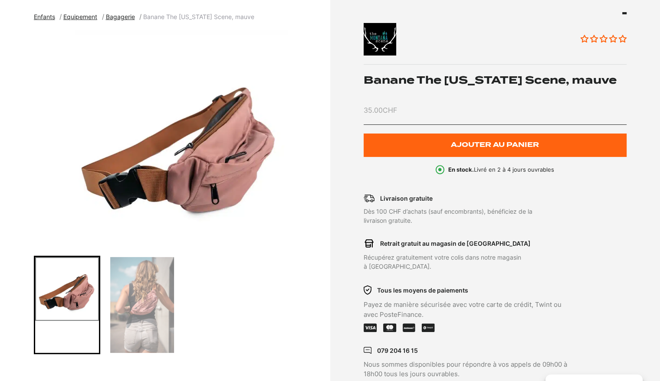
scroll to position [130, 0]
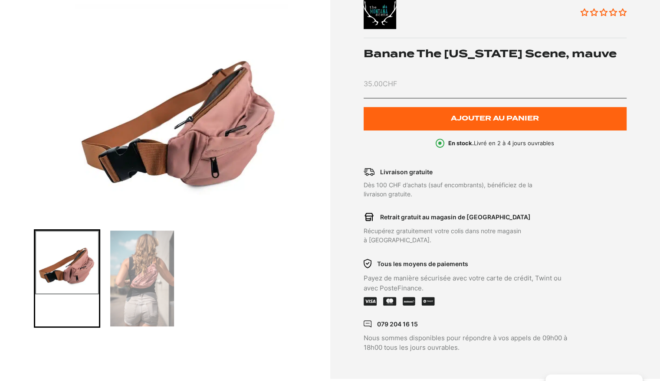
click at [137, 291] on img "Go to slide 2" at bounding box center [142, 279] width 64 height 96
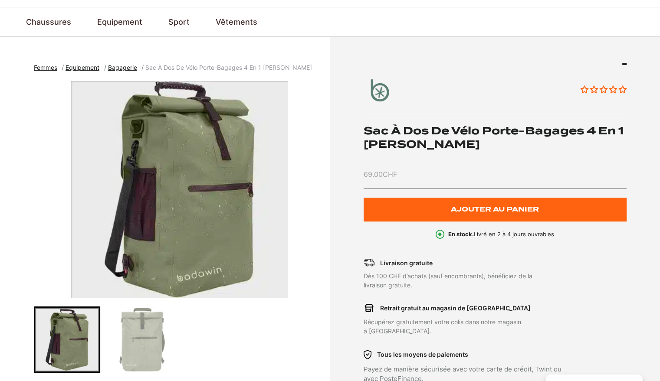
scroll to position [130, 0]
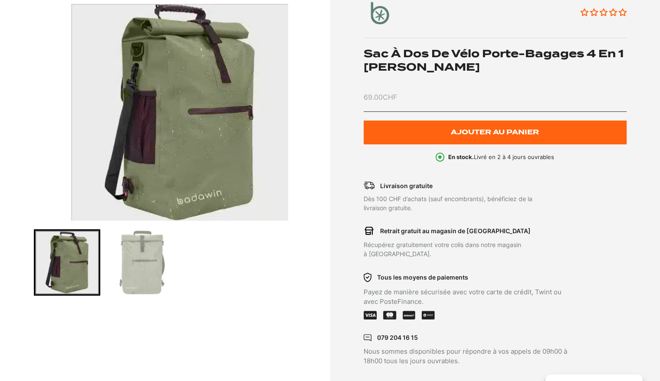
click at [128, 265] on img "Go to slide 2" at bounding box center [142, 263] width 64 height 64
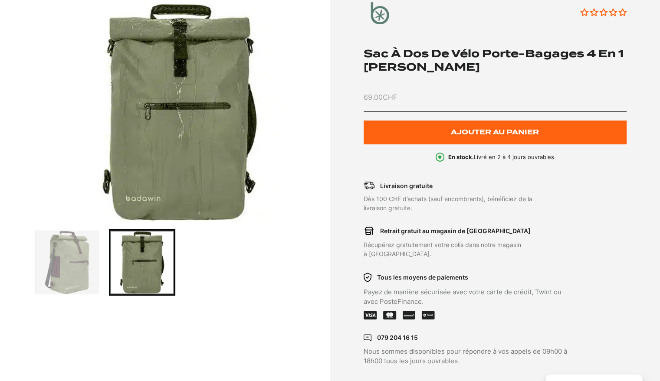
click at [66, 260] on img "Go to slide 1" at bounding box center [67, 263] width 64 height 64
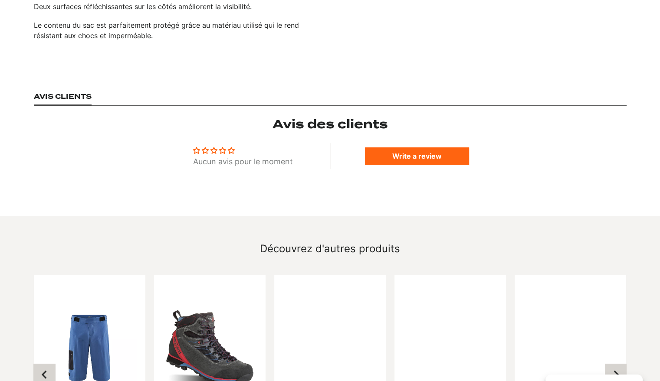
scroll to position [867, 0]
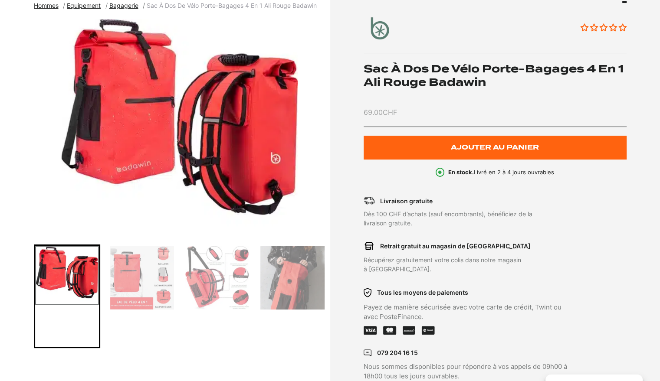
scroll to position [130, 0]
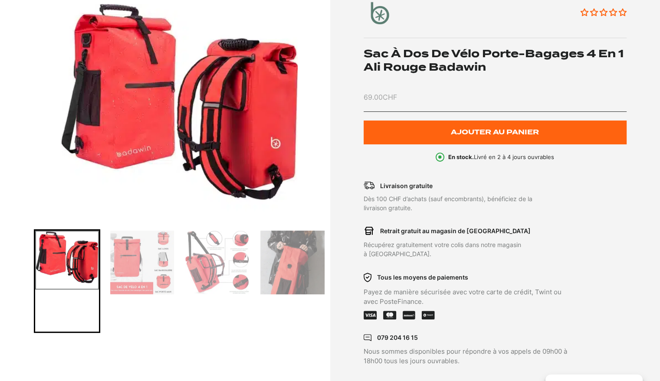
click at [147, 261] on img "Go to slide 2" at bounding box center [142, 263] width 64 height 64
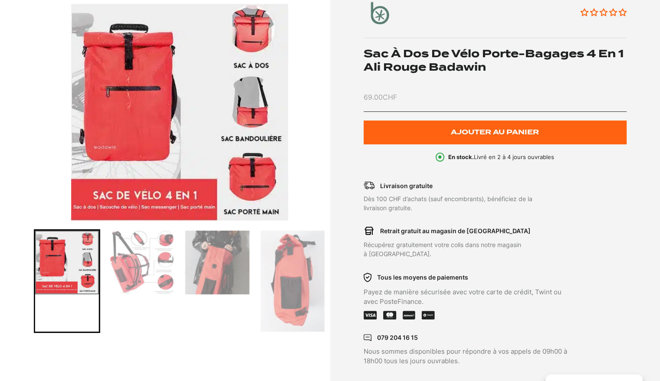
click at [205, 272] on img "Go to slide 4" at bounding box center [217, 263] width 64 height 64
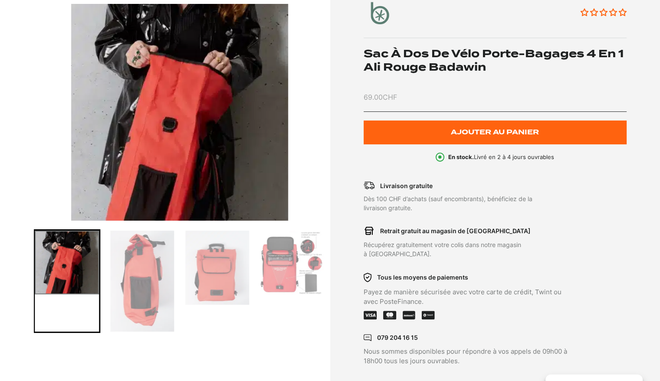
click at [272, 272] on img "Go to slide 7" at bounding box center [292, 263] width 64 height 64
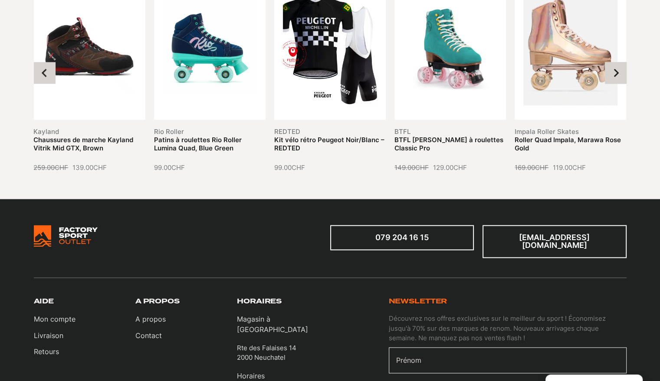
scroll to position [1041, 0]
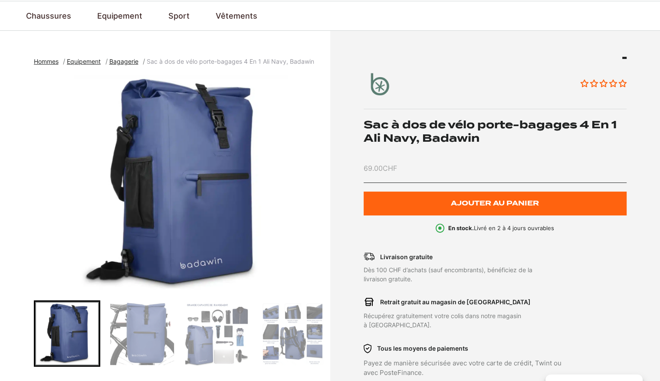
scroll to position [130, 0]
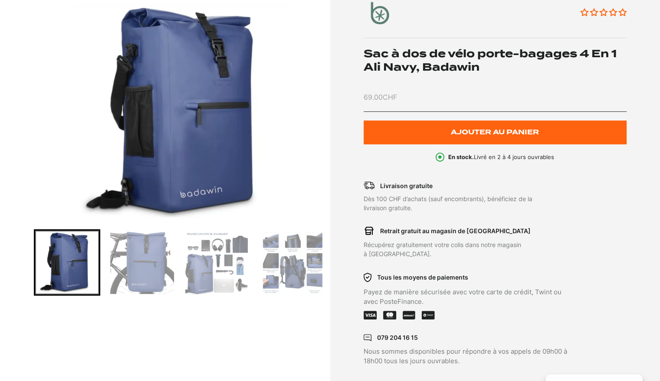
click at [158, 270] on img "Go to slide 2" at bounding box center [142, 263] width 64 height 64
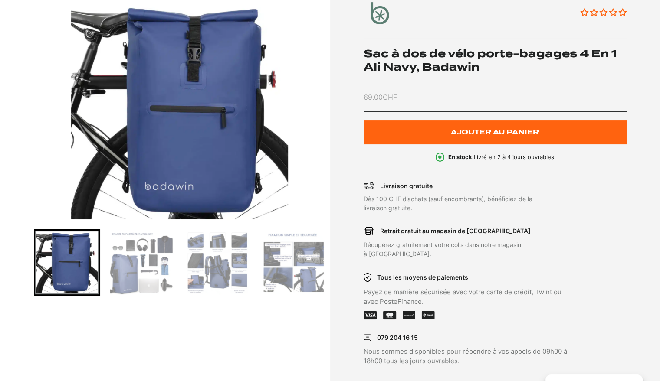
click at [216, 264] on img "Go to slide 4" at bounding box center [217, 263] width 64 height 64
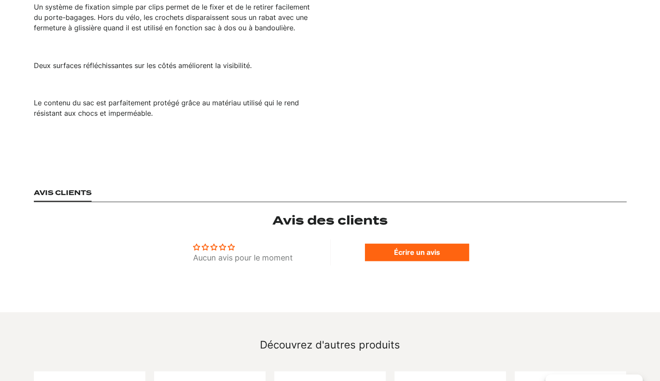
scroll to position [867, 0]
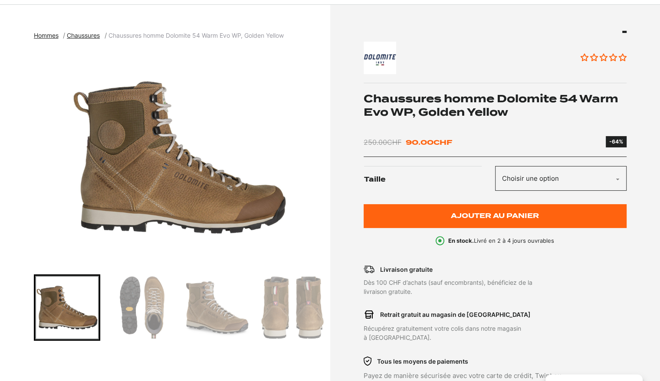
scroll to position [87, 0]
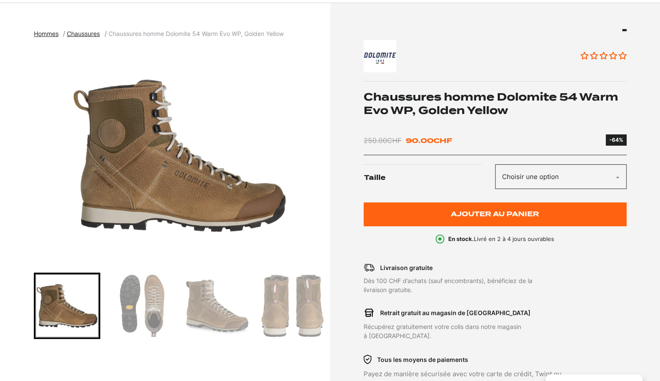
click at [527, 173] on select "Choisir une option 42" at bounding box center [560, 176] width 131 height 25
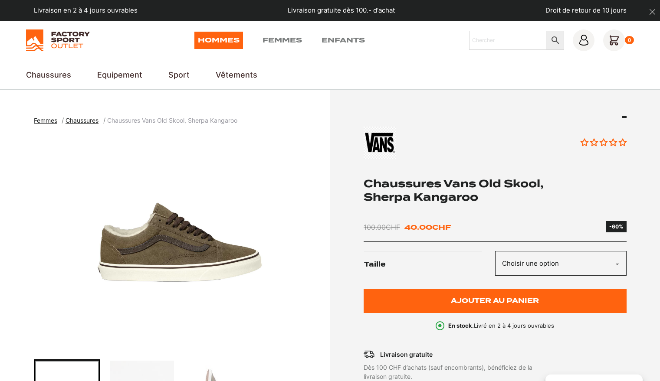
scroll to position [43, 0]
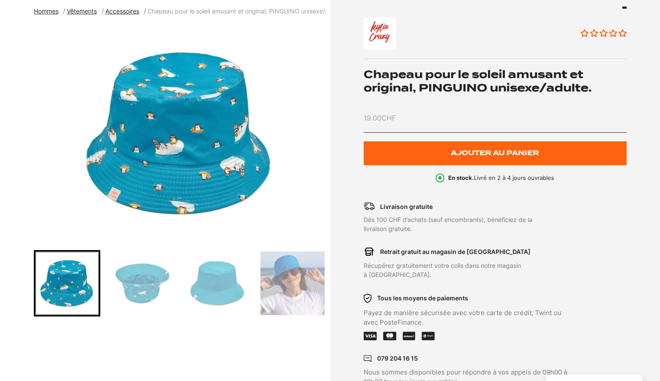
scroll to position [130, 0]
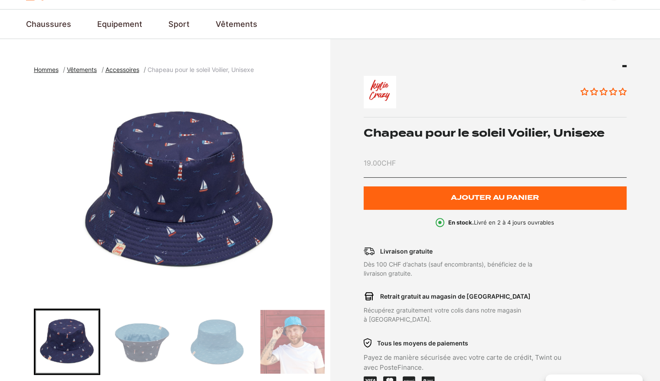
scroll to position [173, 0]
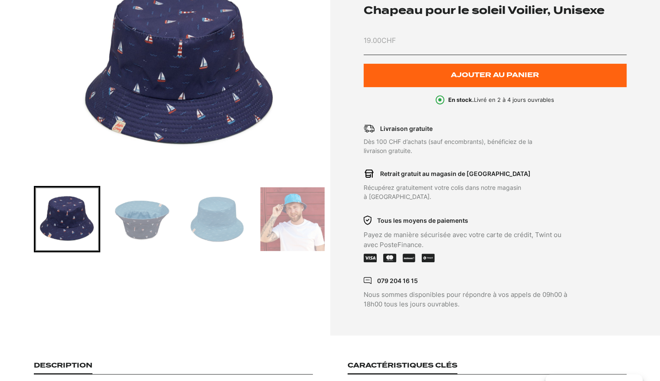
click at [209, 226] on img "Go to slide 3" at bounding box center [217, 219] width 64 height 64
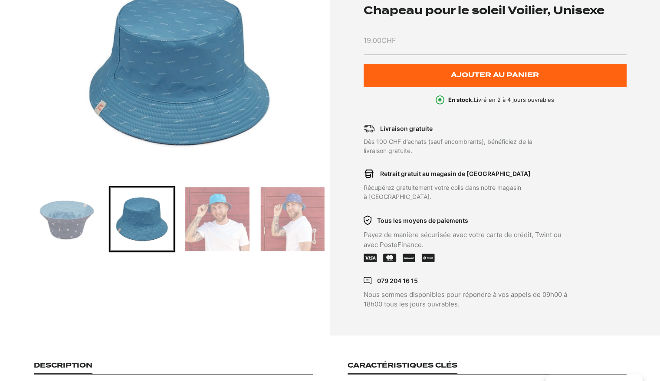
click at [141, 222] on img "Go to slide 3" at bounding box center [142, 219] width 64 height 64
click at [67, 222] on img "Go to slide 2" at bounding box center [67, 219] width 64 height 64
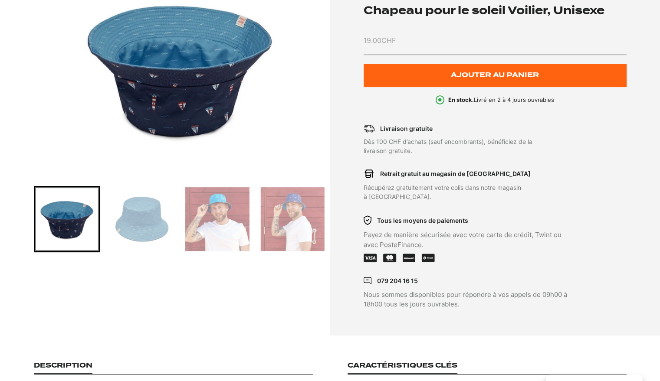
click at [217, 225] on img "Go to slide 4" at bounding box center [217, 219] width 64 height 64
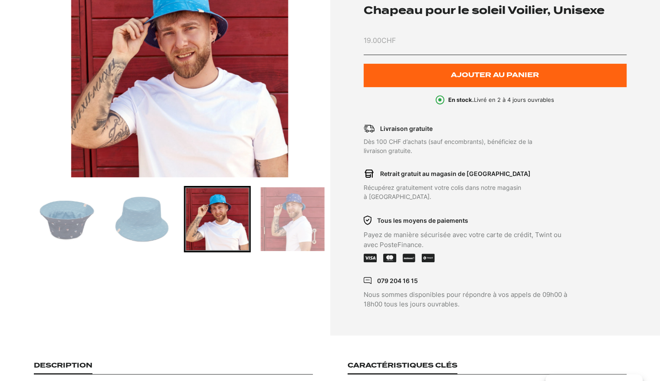
click at [292, 224] on img "Go to slide 5" at bounding box center [292, 219] width 64 height 64
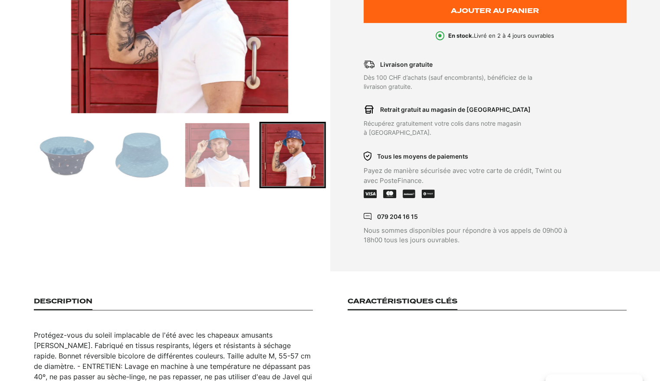
scroll to position [304, 0]
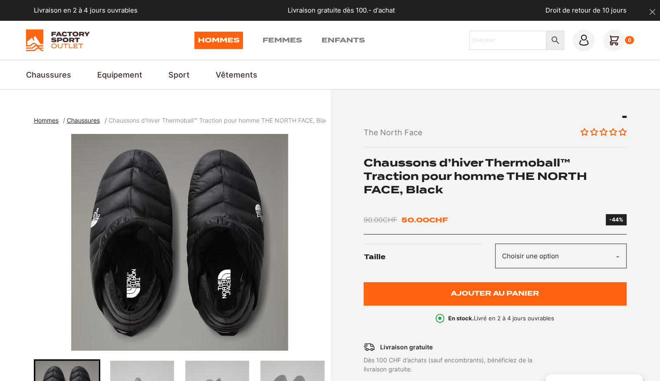
scroll to position [130, 0]
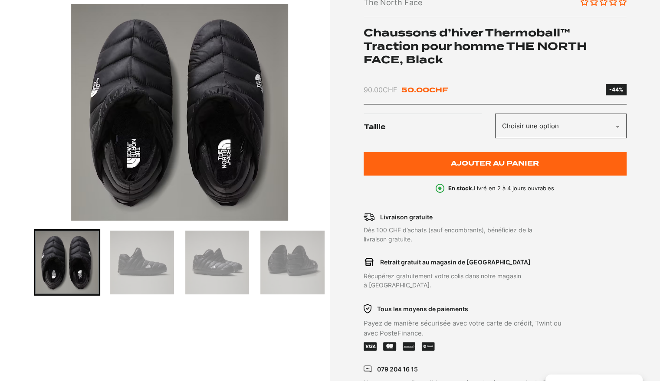
click at [547, 135] on select "Choisir une option 40.5" at bounding box center [560, 126] width 131 height 25
click at [295, 259] on img "Go to slide 4" at bounding box center [292, 263] width 64 height 64
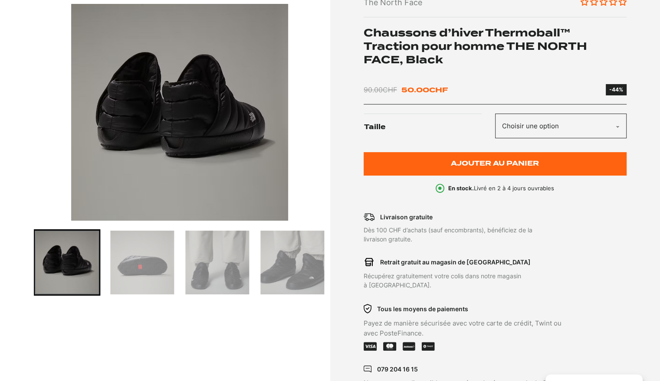
click at [215, 265] on img "Go to slide 6" at bounding box center [217, 263] width 64 height 64
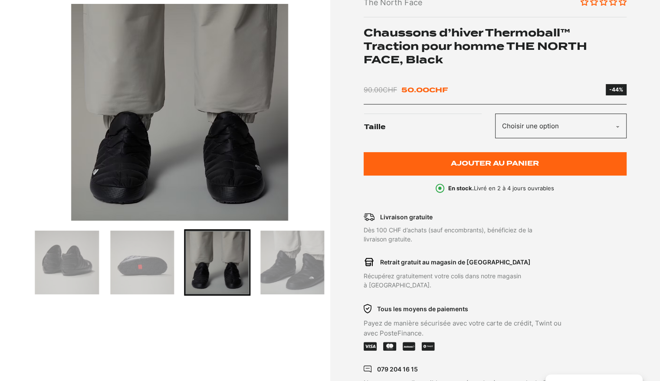
click at [156, 267] on img "Go to slide 5" at bounding box center [142, 263] width 64 height 64
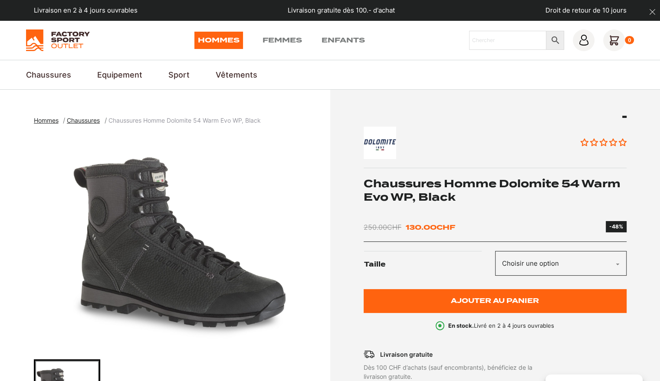
click at [546, 259] on select "Choisir une option 42" at bounding box center [560, 263] width 131 height 25
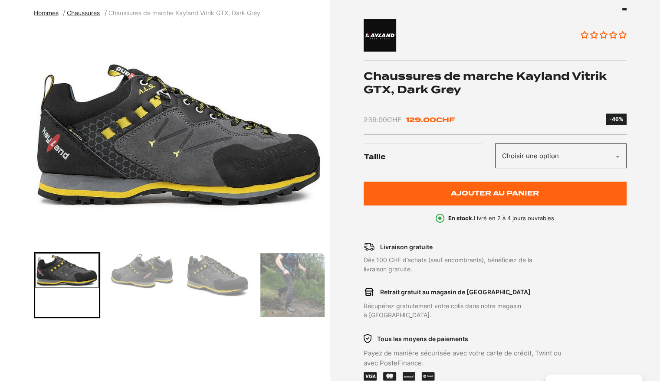
scroll to position [108, 0]
click at [259, 302] on div "Go to slide 4" at bounding box center [292, 285] width 66 height 66
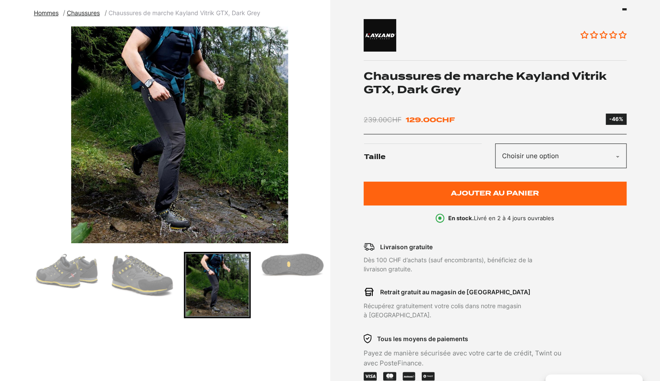
click at [133, 298] on div "Go to slide 3" at bounding box center [142, 285] width 66 height 66
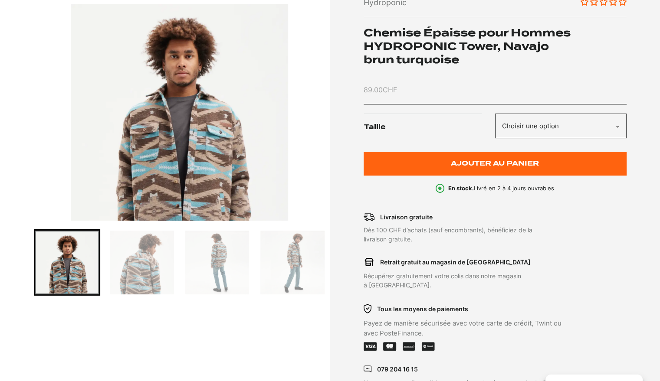
scroll to position [130, 0]
click at [527, 129] on select "Choisir une option L M" at bounding box center [560, 126] width 131 height 25
click at [279, 261] on img "Go to slide 4" at bounding box center [292, 263] width 64 height 64
drag, startPoint x: 294, startPoint y: 262, endPoint x: 267, endPoint y: 264, distance: 26.6
click at [293, 262] on img "Go to slide 4" at bounding box center [292, 263] width 64 height 64
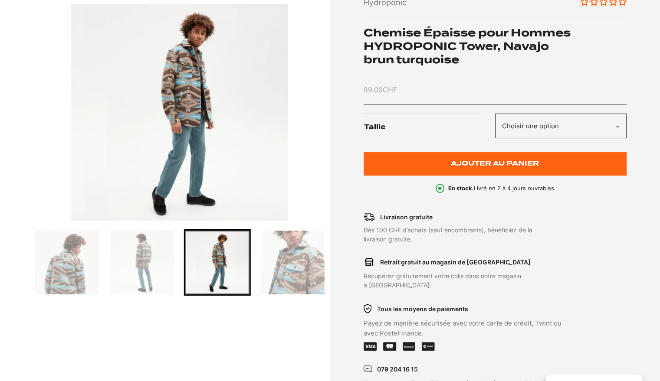
click at [192, 272] on img "Go to slide 4" at bounding box center [217, 263] width 64 height 64
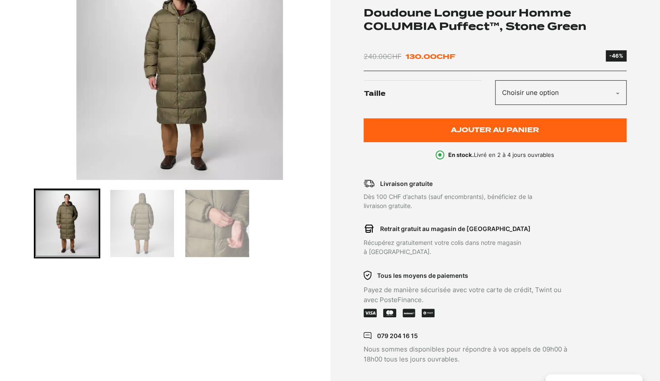
scroll to position [173, 0]
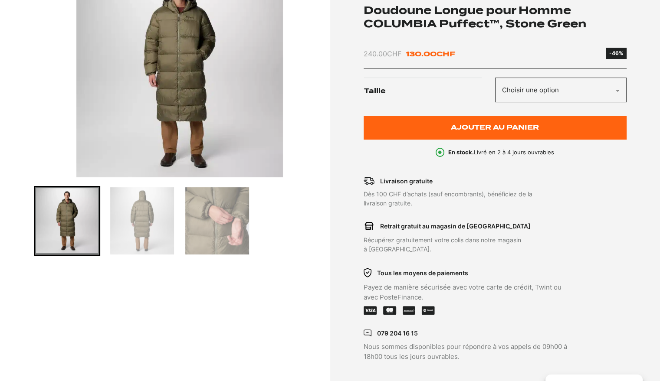
click at [553, 98] on select "Choisir une option L" at bounding box center [560, 90] width 131 height 25
click at [135, 215] on img "Go to slide 2" at bounding box center [142, 220] width 64 height 67
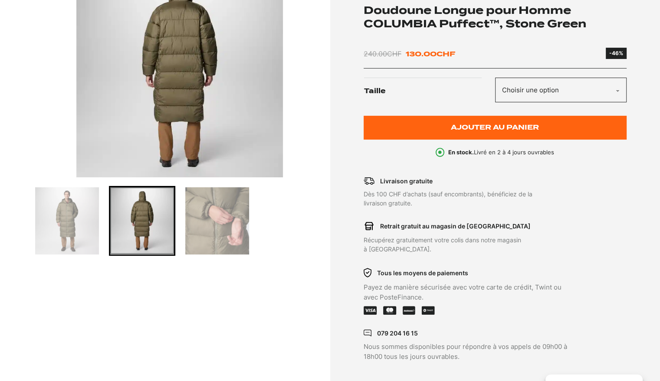
click at [219, 218] on img "Go to slide 3" at bounding box center [217, 220] width 64 height 67
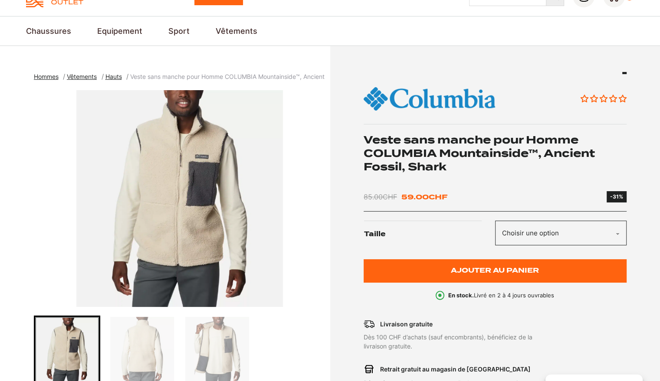
scroll to position [130, 0]
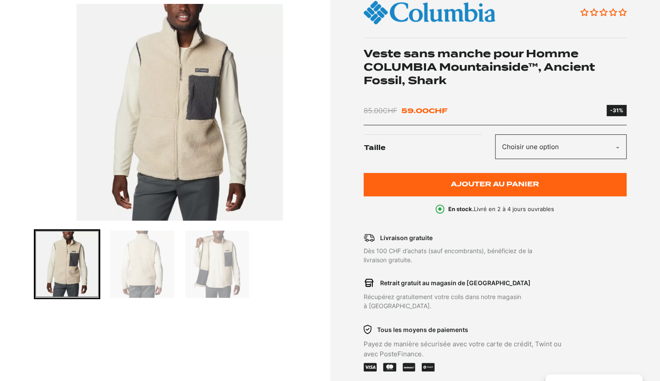
click at [568, 142] on select "Choisir une option L" at bounding box center [560, 146] width 131 height 25
click at [151, 257] on img "Go to slide 2" at bounding box center [143, 264] width 64 height 67
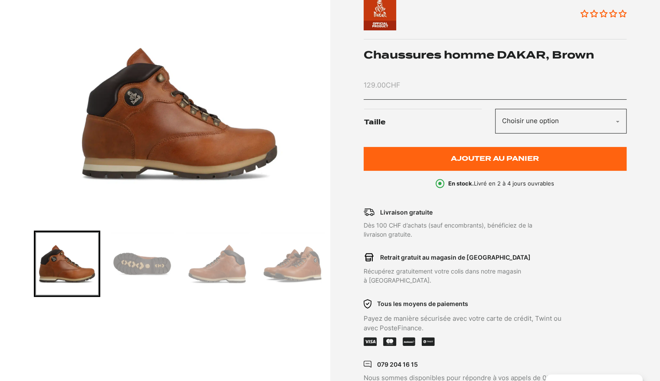
scroll to position [130, 0]
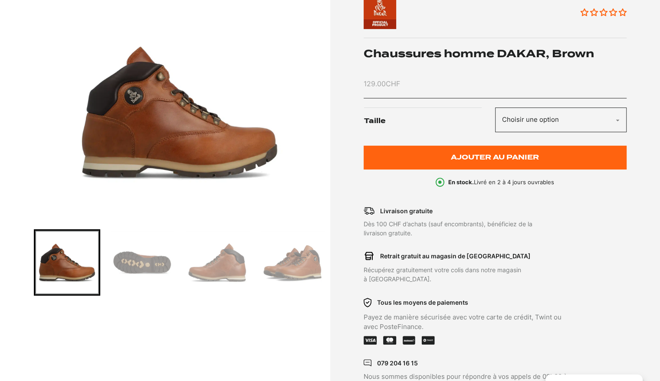
click at [533, 123] on select "Choisir une option 41 42 43 44" at bounding box center [560, 120] width 131 height 25
click at [291, 270] on img "Go to slide 4" at bounding box center [292, 263] width 64 height 64
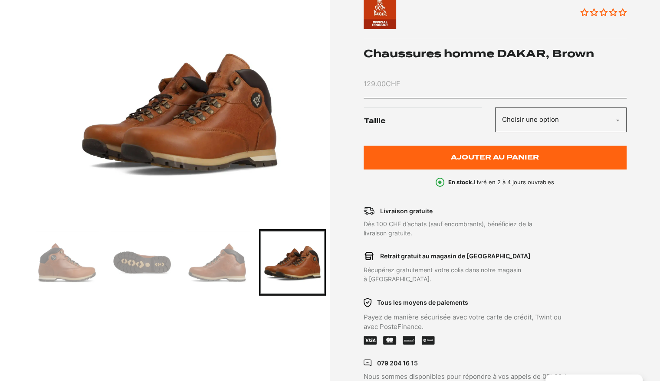
click at [224, 275] on img "Go to slide 3" at bounding box center [217, 263] width 64 height 64
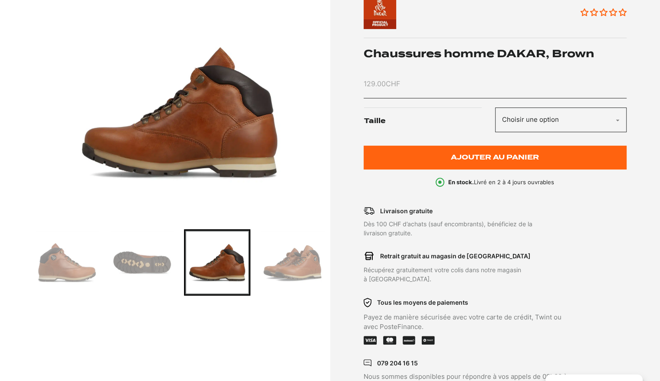
click at [141, 266] on img "Go to slide 2" at bounding box center [142, 263] width 64 height 64
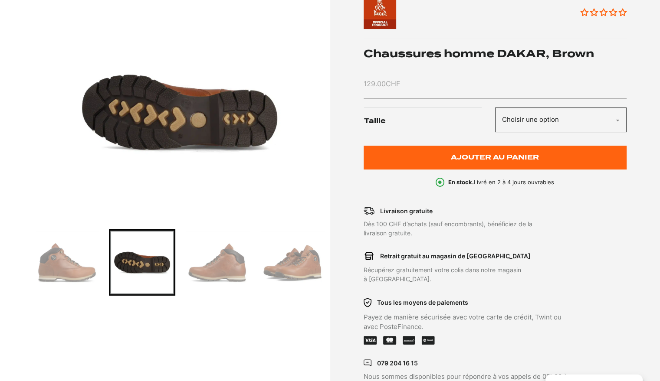
click at [48, 262] on img "Go to slide 1" at bounding box center [67, 263] width 64 height 64
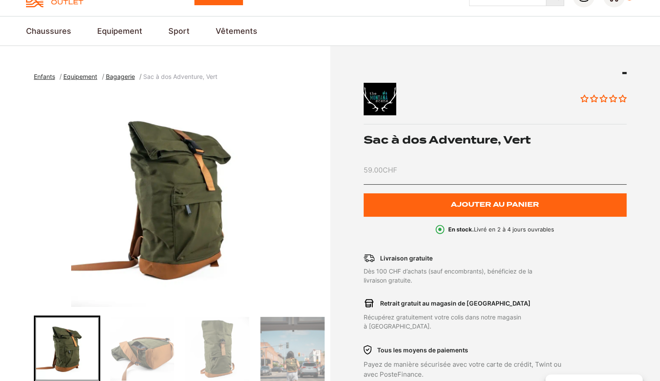
scroll to position [130, 0]
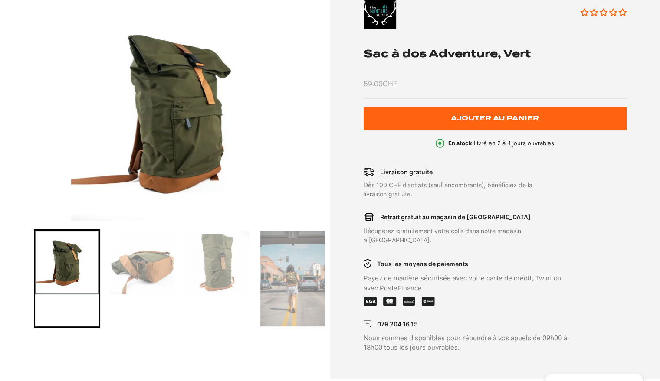
click at [152, 282] on img "Go to slide 2" at bounding box center [142, 263] width 64 height 64
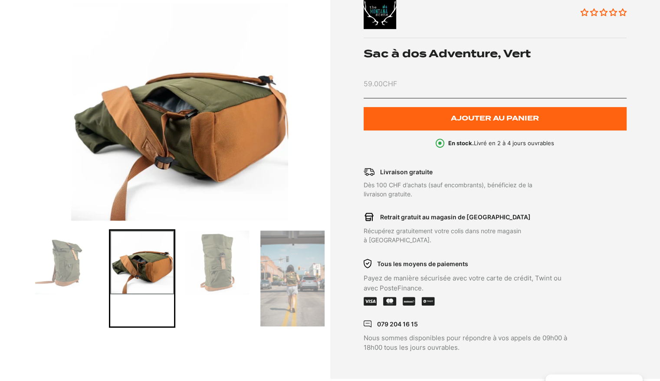
click at [211, 270] on img "Go to slide 3" at bounding box center [217, 263] width 64 height 64
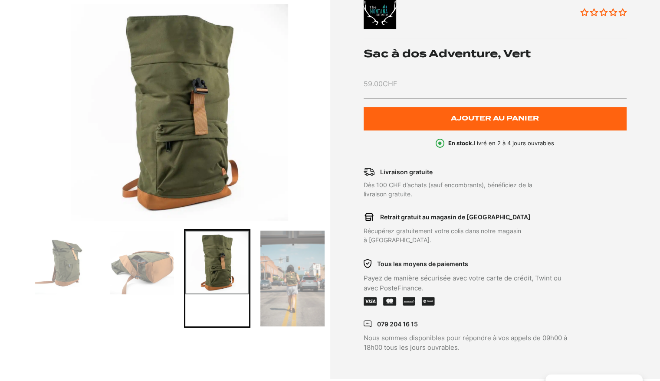
click at [291, 282] on img "Go to slide 4" at bounding box center [292, 279] width 64 height 96
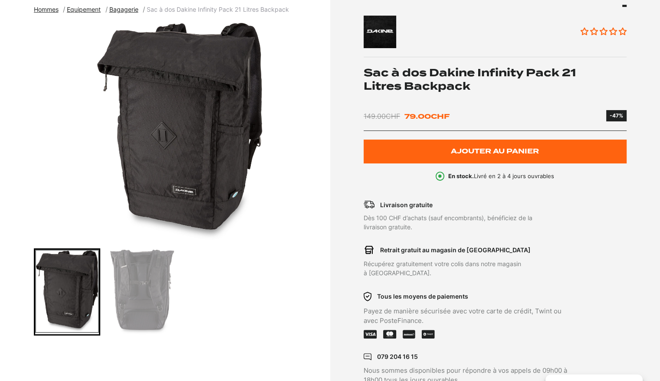
scroll to position [130, 0]
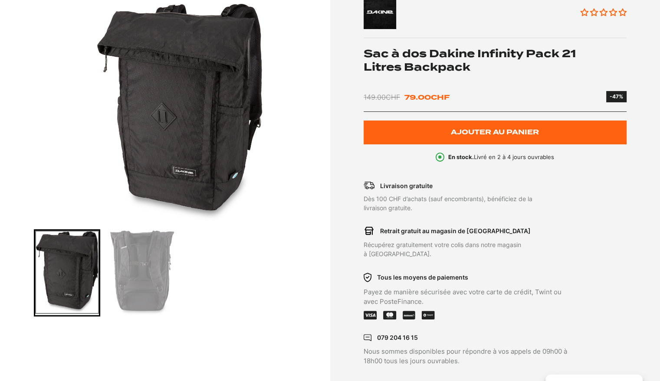
click at [132, 284] on img "Go to slide 2" at bounding box center [142, 273] width 64 height 85
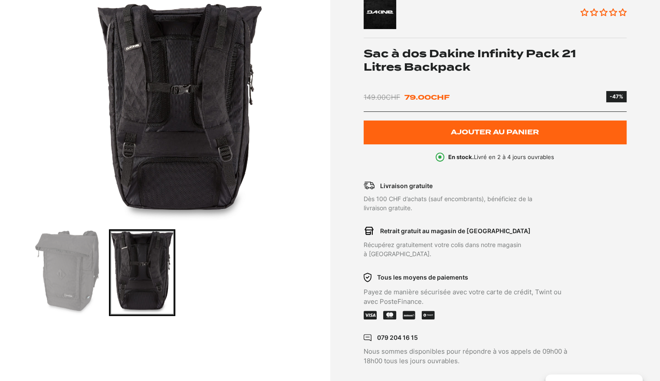
click at [87, 283] on img "Go to slide 1" at bounding box center [67, 273] width 64 height 84
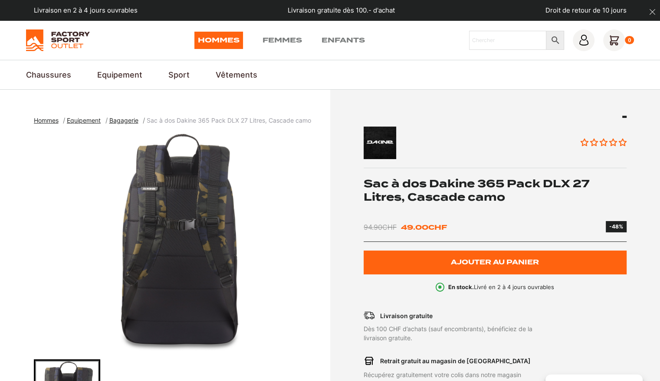
scroll to position [173, 0]
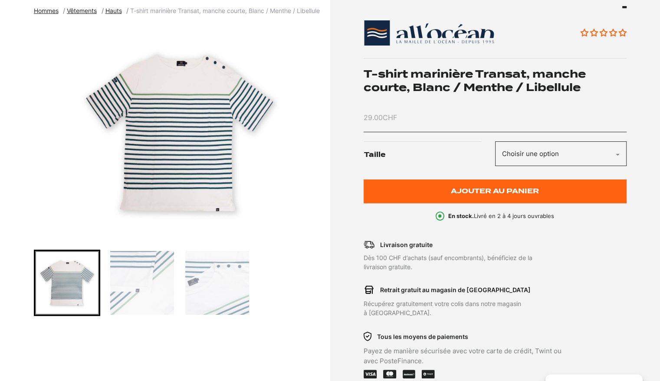
scroll to position [130, 0]
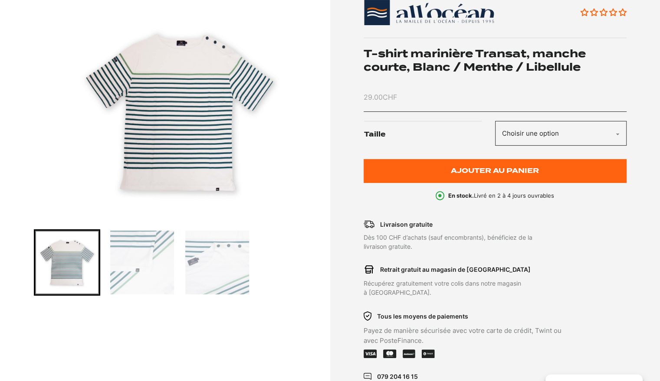
click at [145, 274] on img "Go to slide 2" at bounding box center [142, 263] width 64 height 64
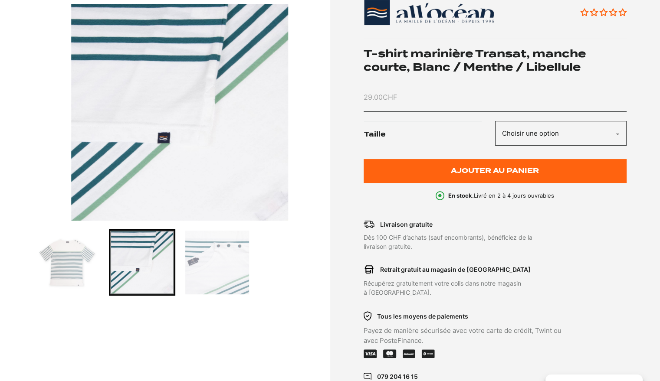
click at [224, 266] on img "Go to slide 3" at bounding box center [217, 263] width 64 height 64
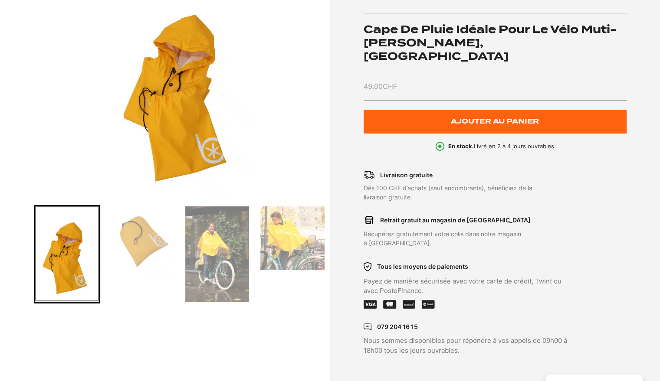
scroll to position [173, 0]
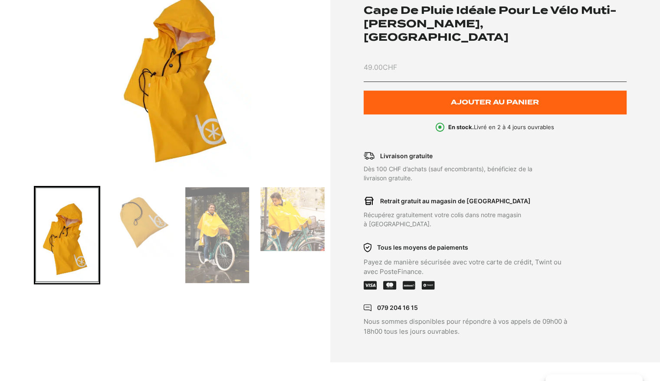
click at [240, 228] on img "Go to slide 3" at bounding box center [217, 235] width 64 height 96
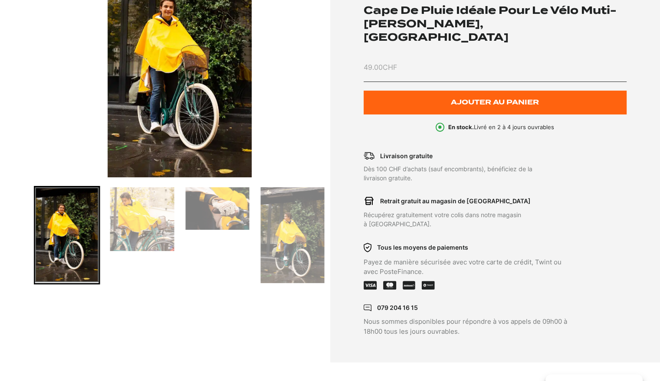
click at [293, 246] on img "Go to slide 6" at bounding box center [292, 235] width 64 height 96
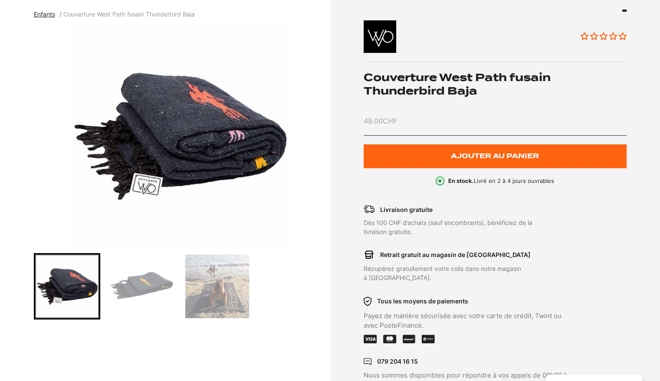
scroll to position [130, 0]
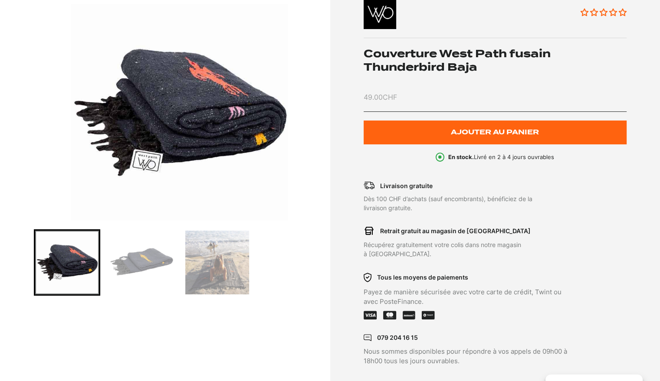
click at [160, 277] on img "Go to slide 2" at bounding box center [142, 263] width 64 height 64
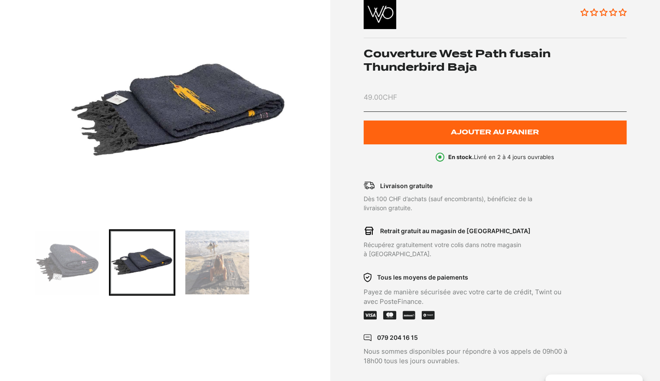
click at [202, 278] on img "Go to slide 3" at bounding box center [217, 263] width 64 height 64
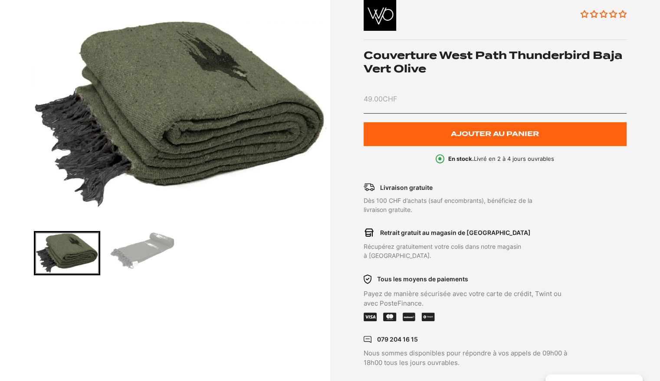
scroll to position [130, 0]
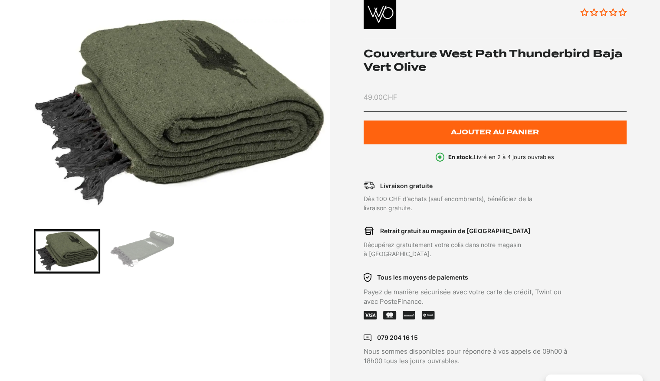
click at [145, 251] on img "Go to slide 2" at bounding box center [142, 249] width 64 height 36
